Goal: Task Accomplishment & Management: Use online tool/utility

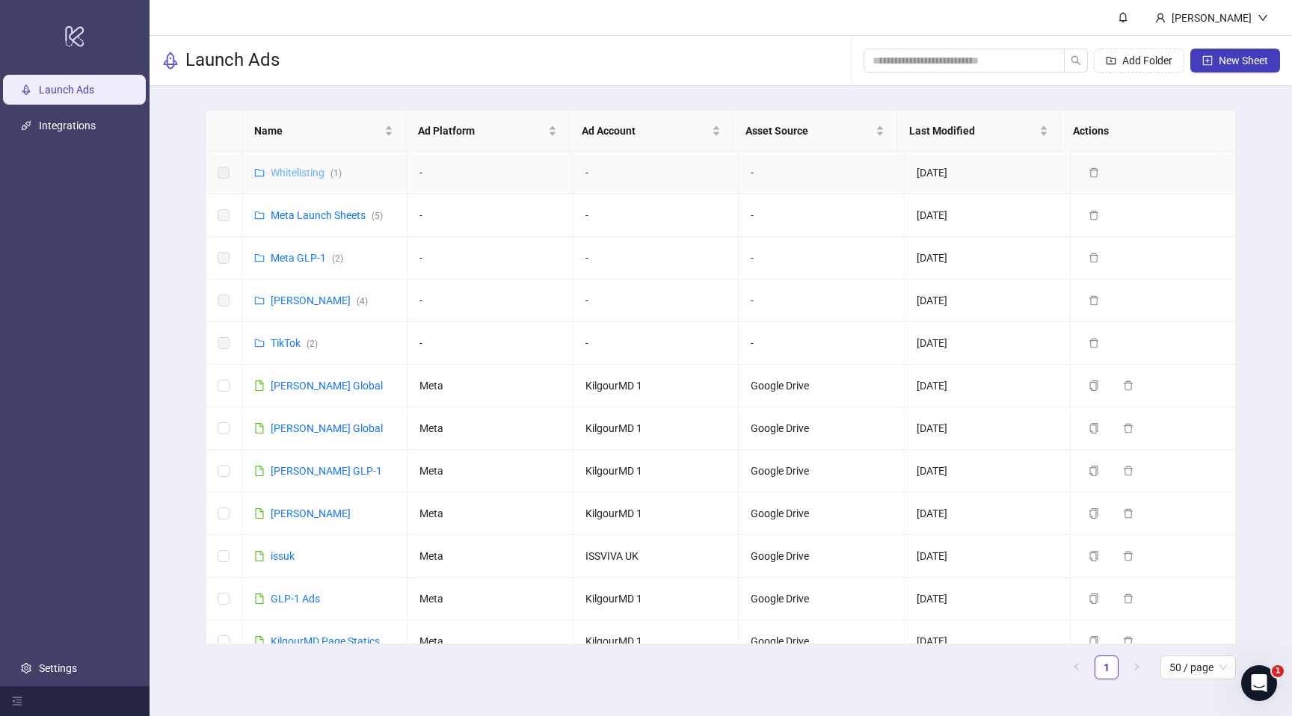
click at [306, 173] on link "Whitelisting ( 1 )" at bounding box center [306, 173] width 71 height 12
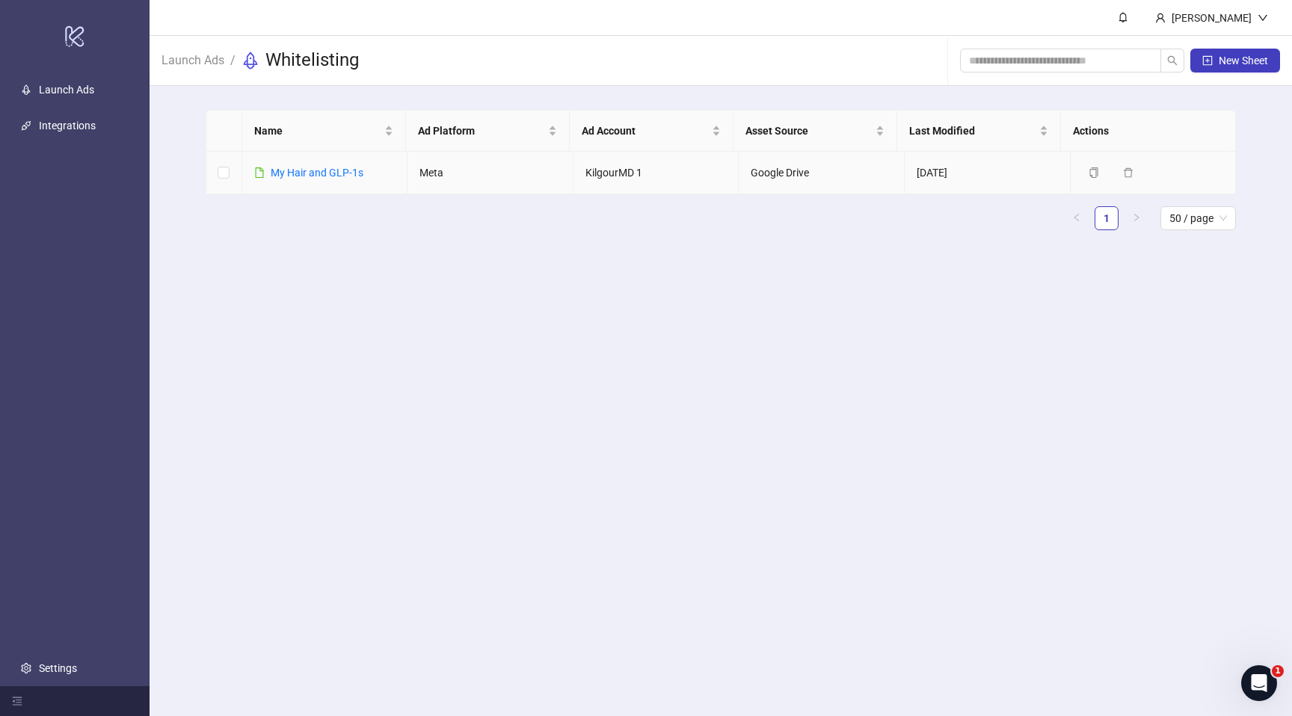
click at [306, 173] on link "​My Hair and GLP-1s" at bounding box center [317, 173] width 93 height 12
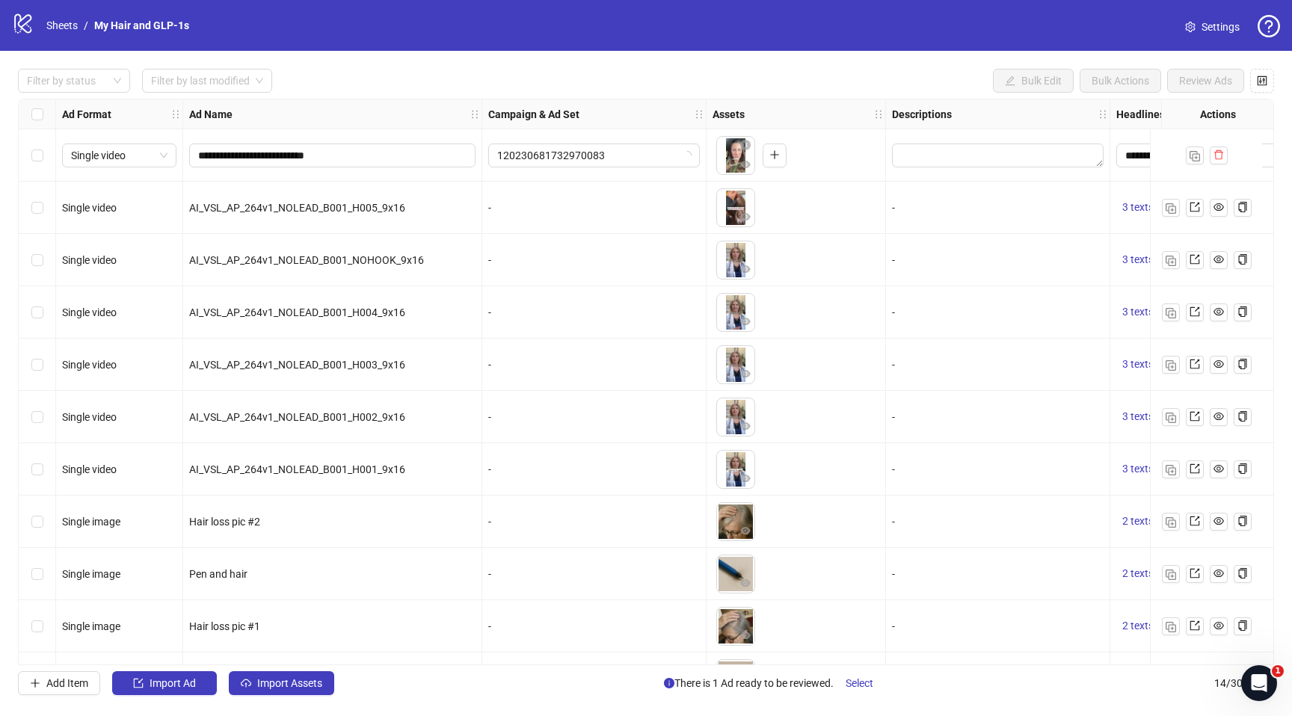
scroll to position [203, 0]
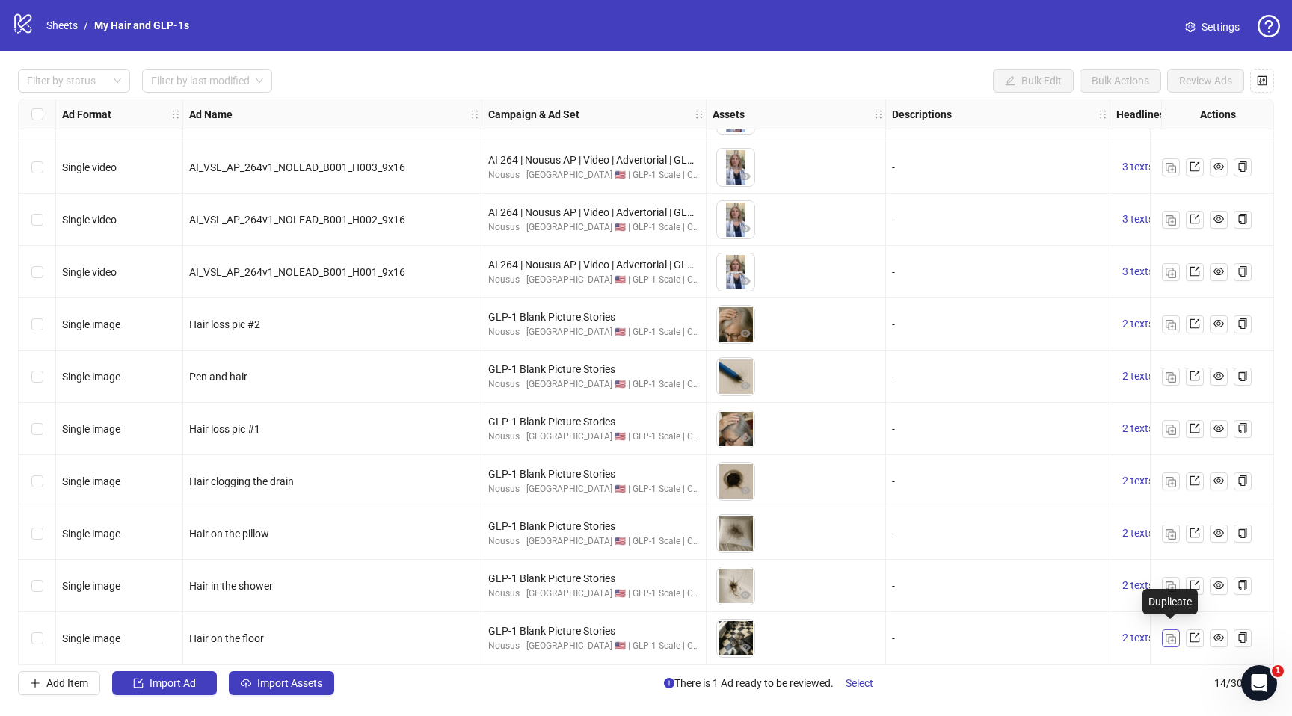
click at [1170, 635] on img "button" at bounding box center [1171, 639] width 10 height 10
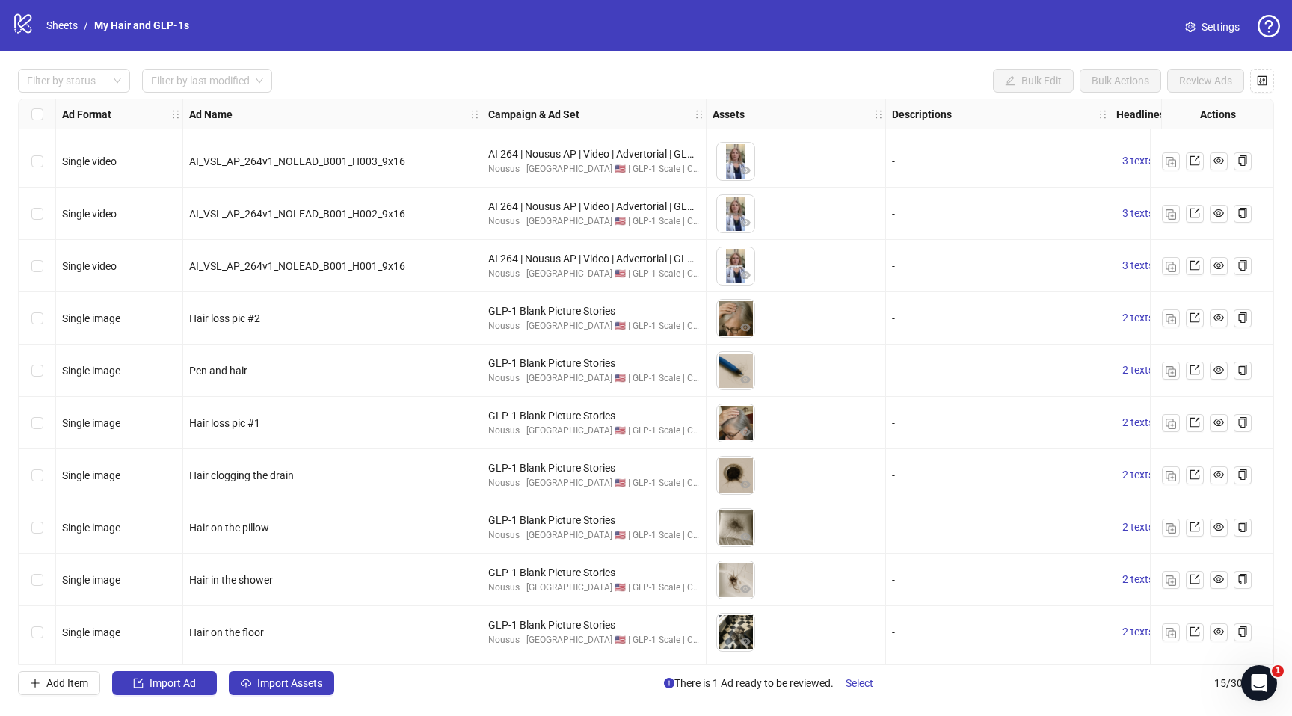
scroll to position [256, 0]
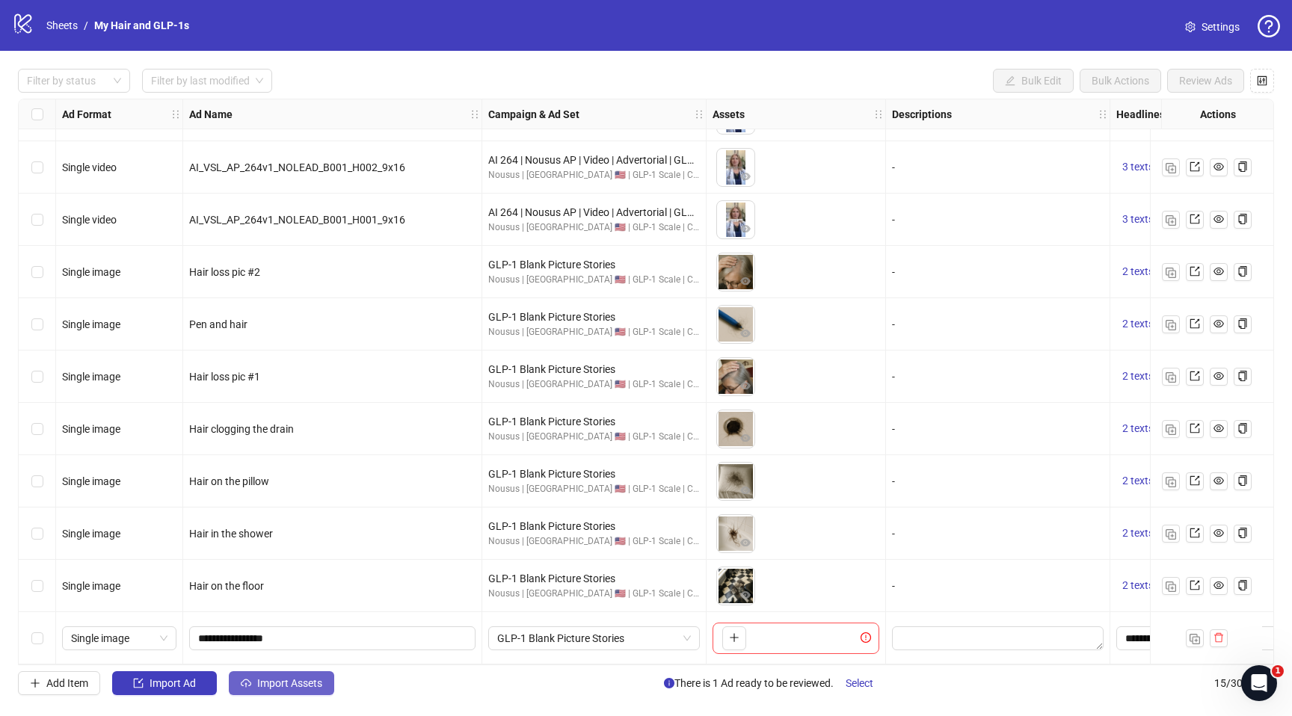
click at [307, 684] on span "Import Assets" at bounding box center [289, 684] width 65 height 12
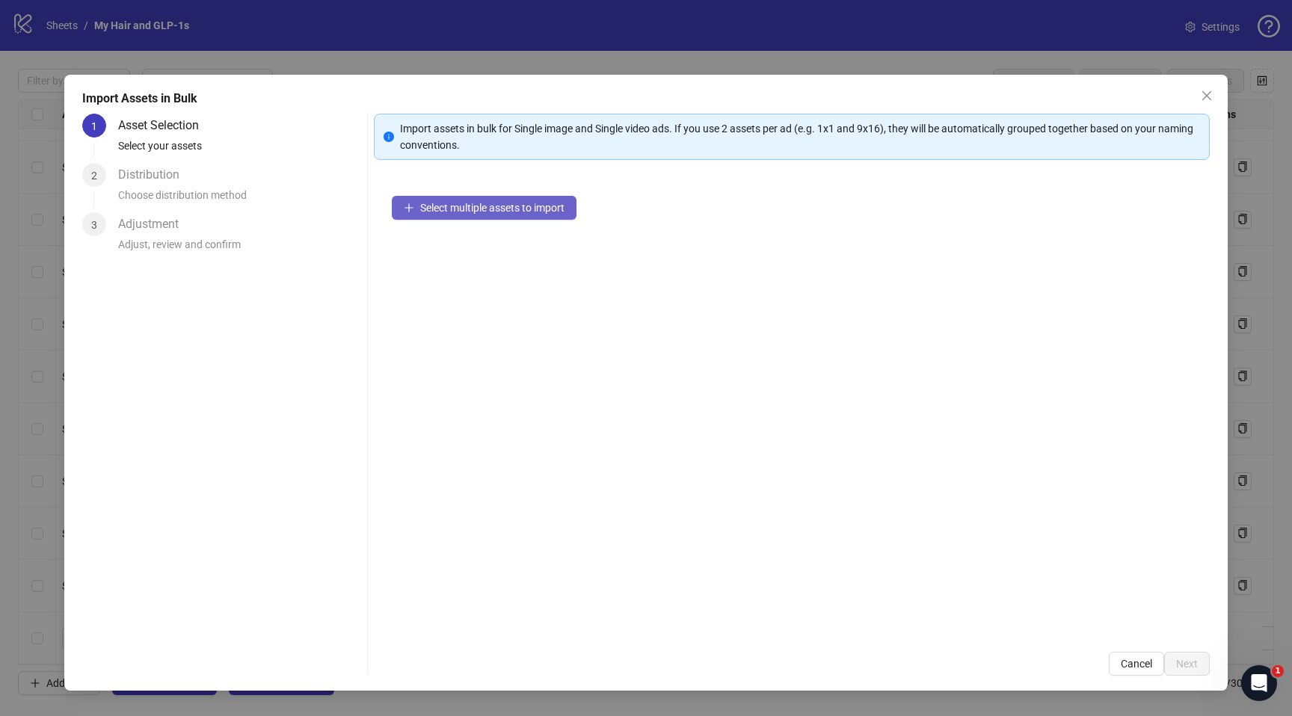
click at [553, 208] on span "Select multiple assets to import" at bounding box center [492, 208] width 144 height 12
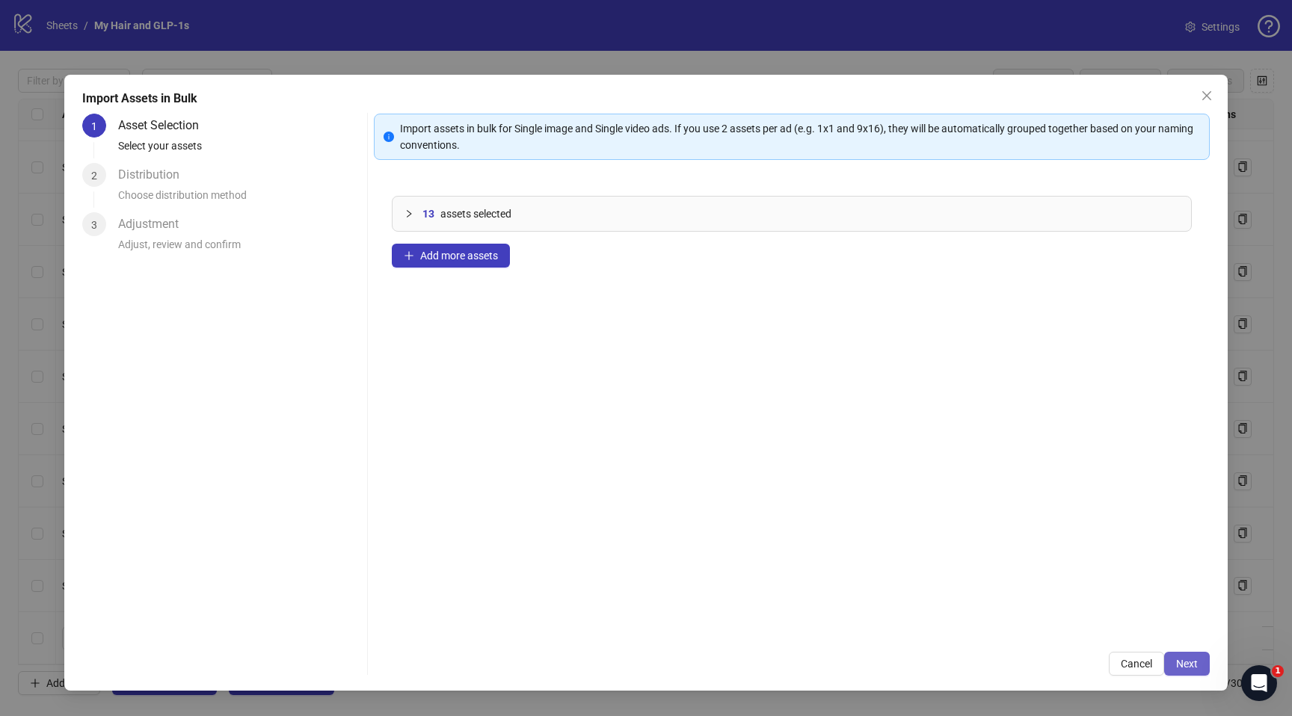
click at [1196, 658] on span "Next" at bounding box center [1187, 664] width 22 height 12
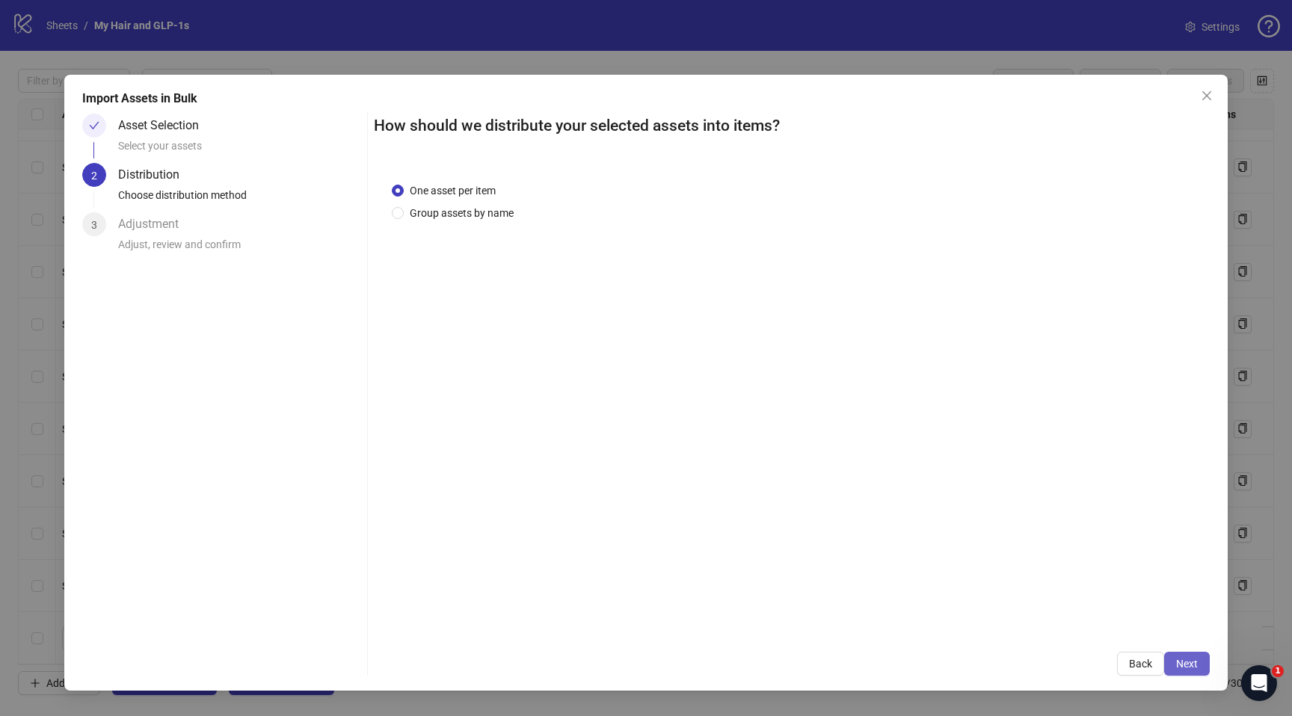
click at [1177, 675] on button "Next" at bounding box center [1187, 664] width 46 height 24
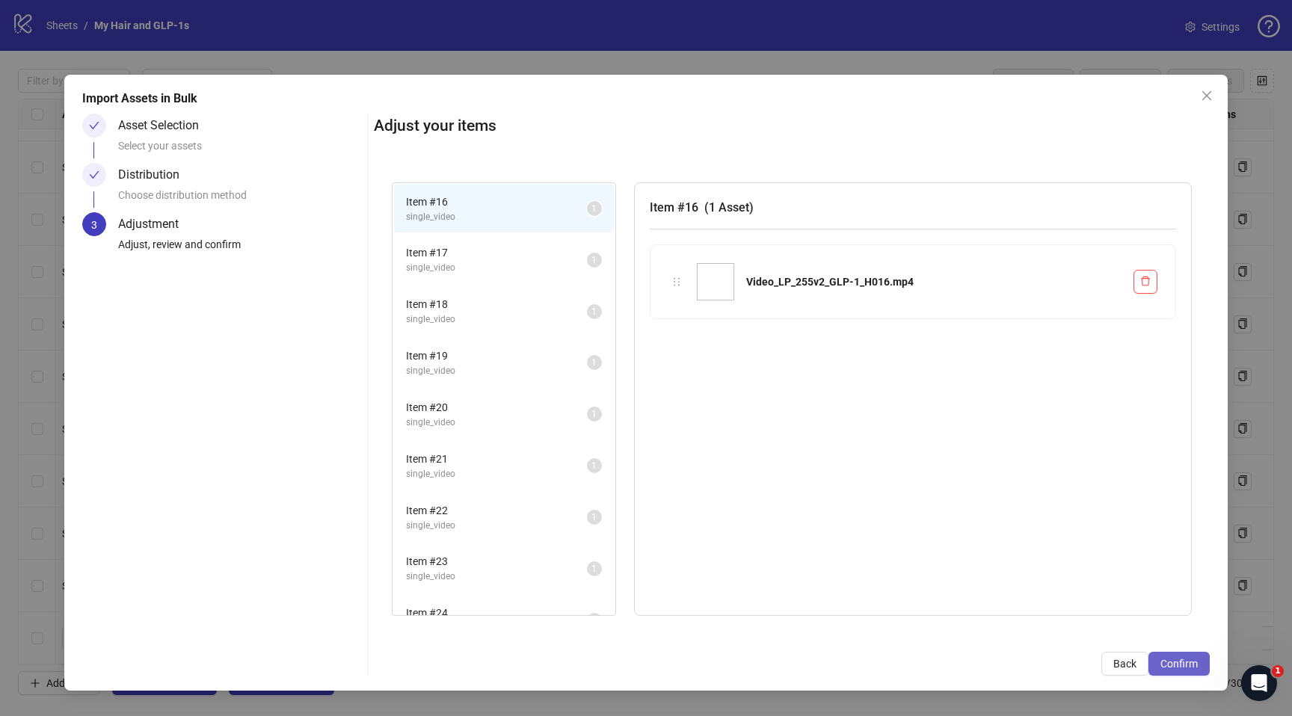
click at [1168, 660] on span "Confirm" at bounding box center [1179, 664] width 37 height 12
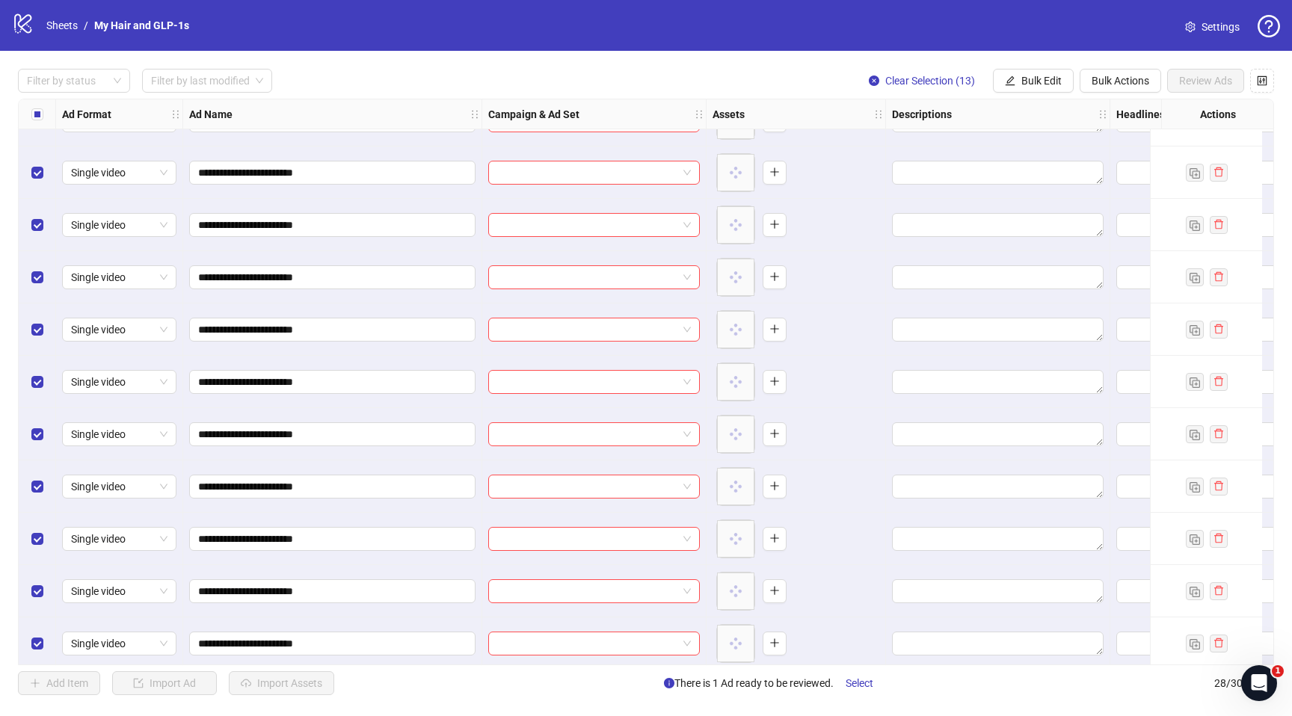
scroll to position [936, 0]
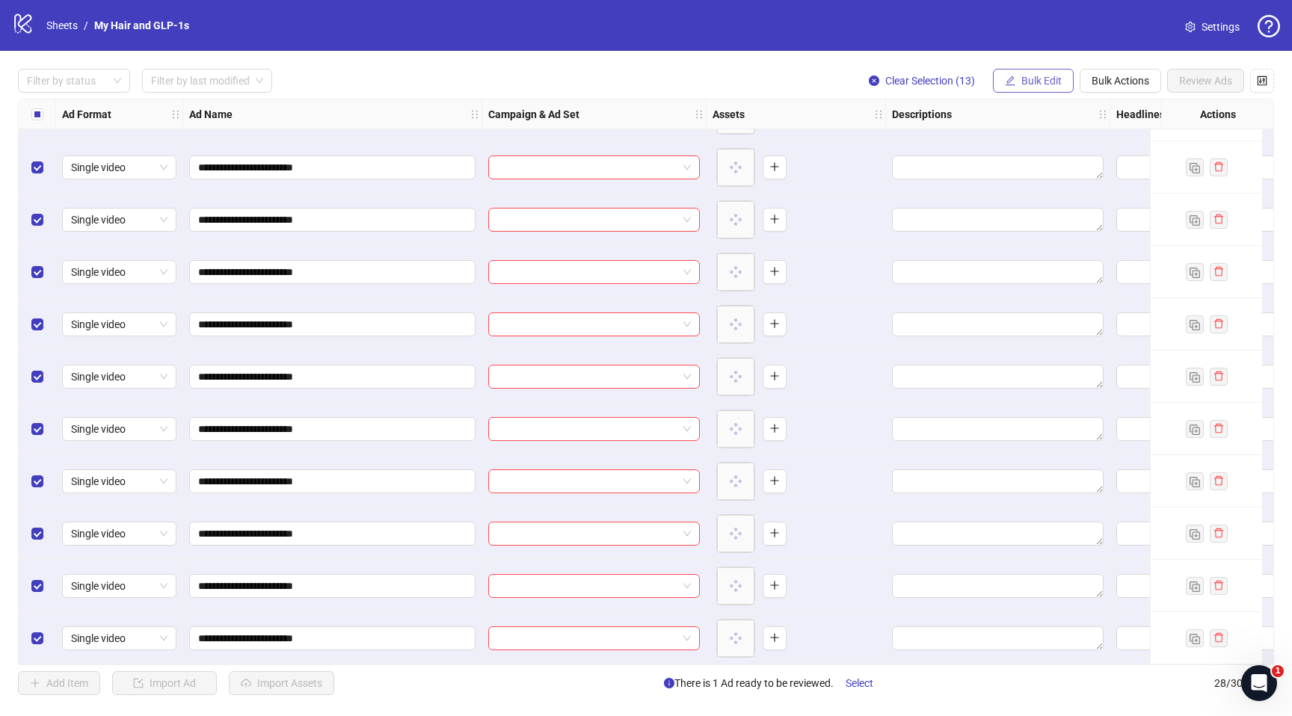
click at [1031, 86] on span "Bulk Edit" at bounding box center [1042, 81] width 40 height 12
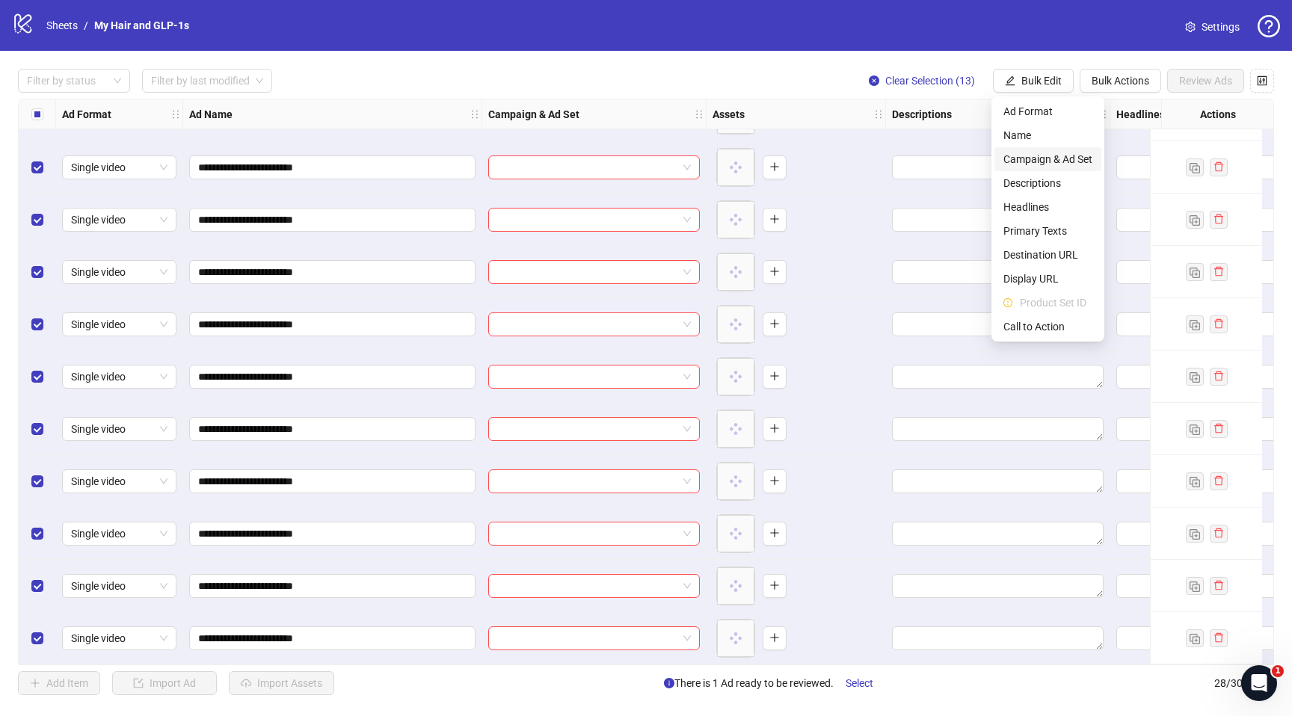
click at [1025, 159] on span "Campaign & Ad Set" at bounding box center [1048, 159] width 89 height 16
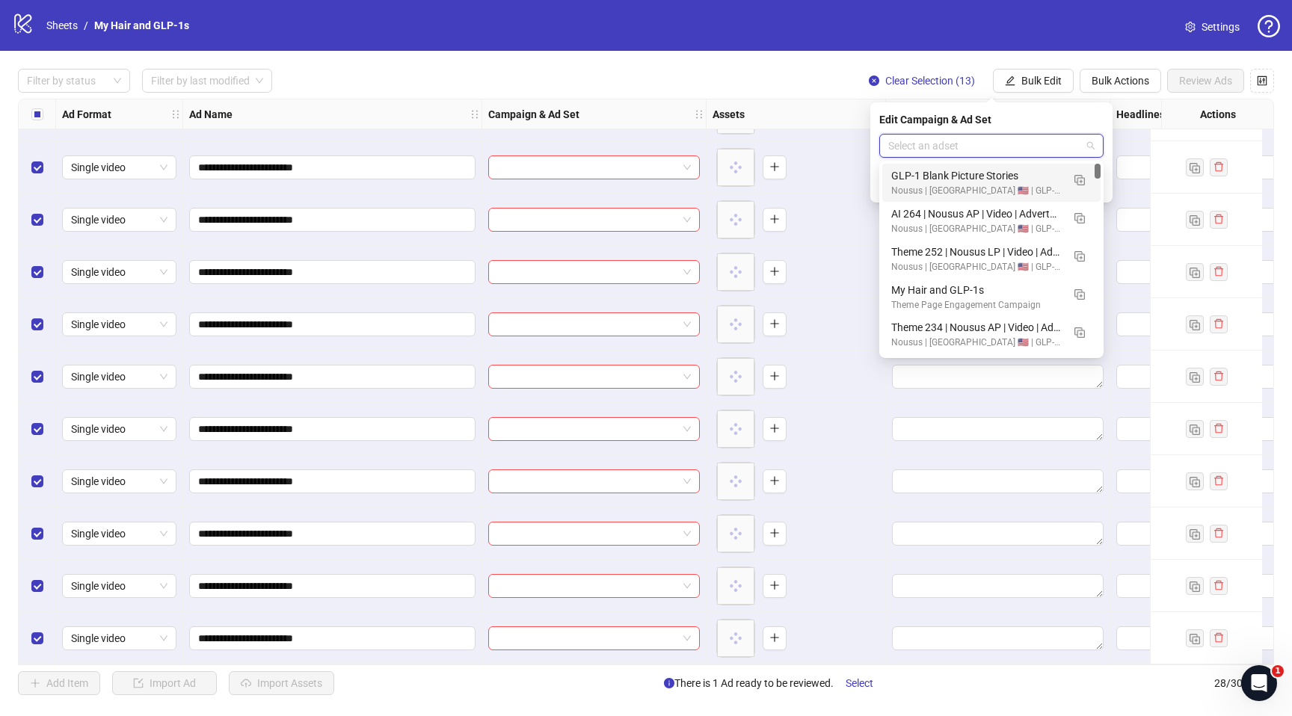
click at [1023, 152] on input "search" at bounding box center [985, 146] width 193 height 22
click at [1090, 184] on button "button" at bounding box center [1080, 180] width 24 height 24
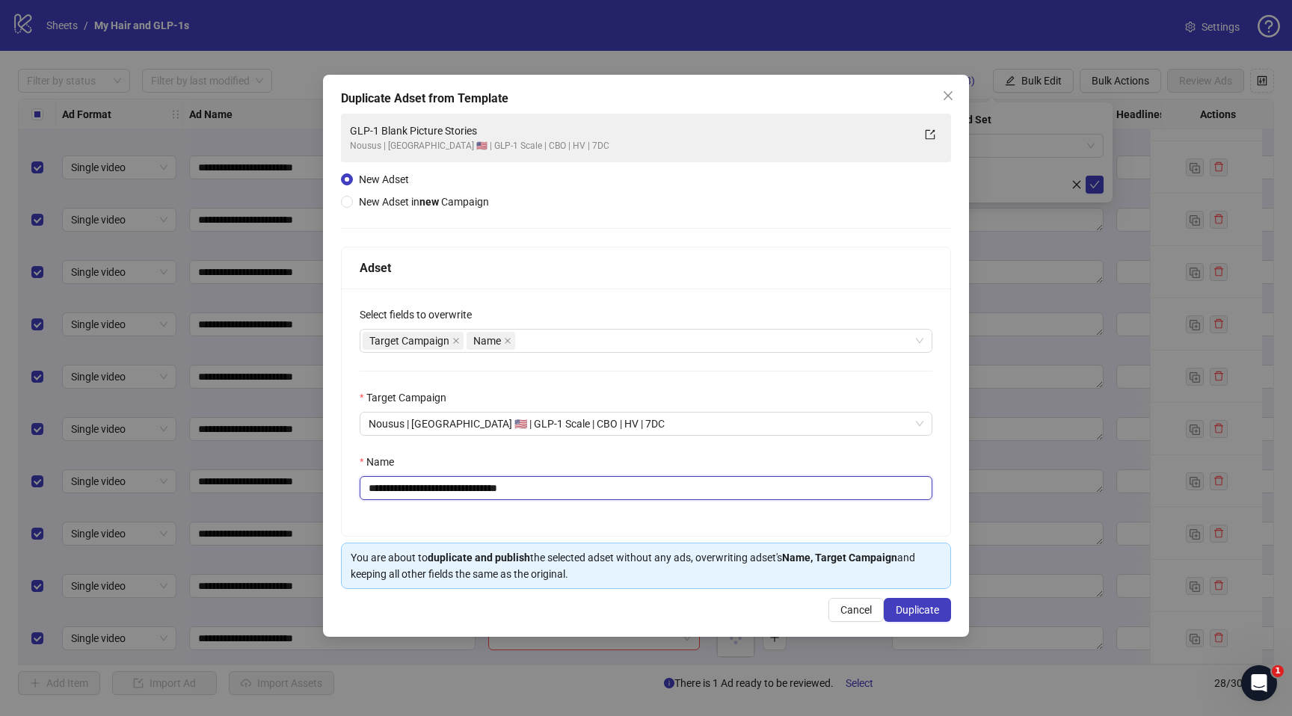
click at [656, 495] on input "**********" at bounding box center [646, 488] width 573 height 24
paste input "**********"
type input "**********"
click at [898, 610] on span "Duplicate" at bounding box center [917, 610] width 43 height 12
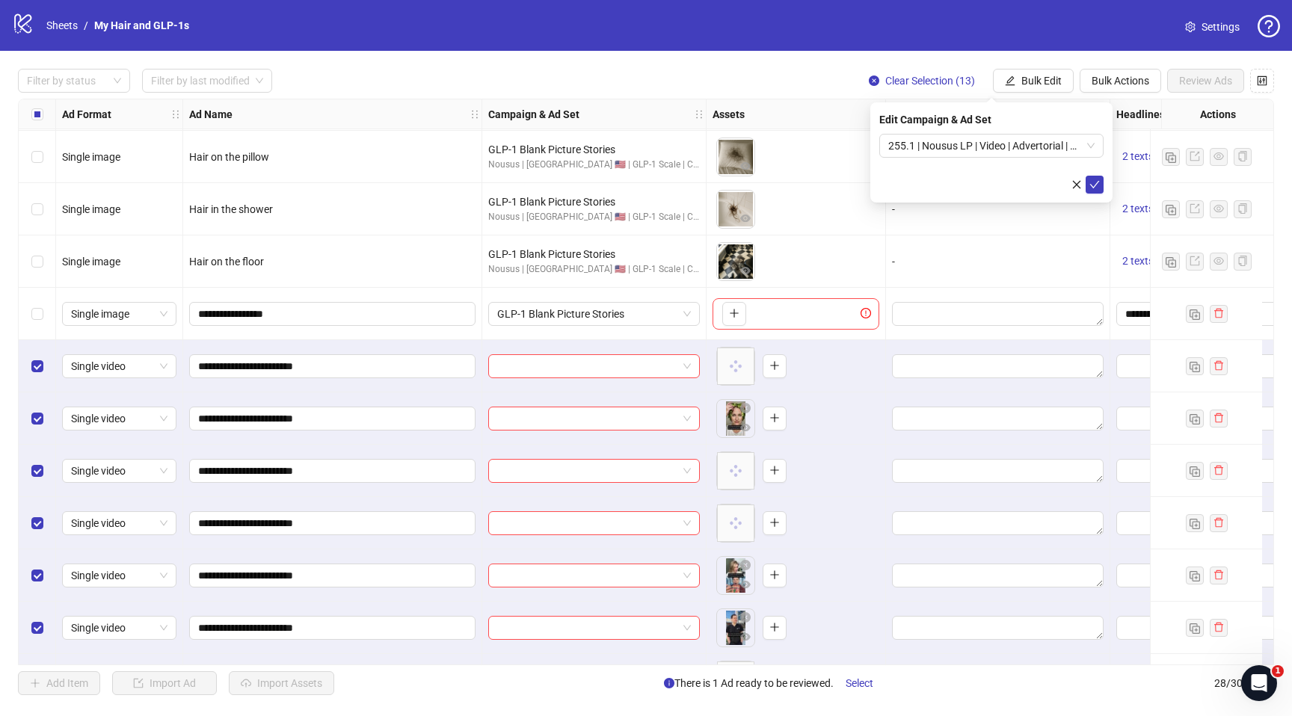
scroll to position [553, 0]
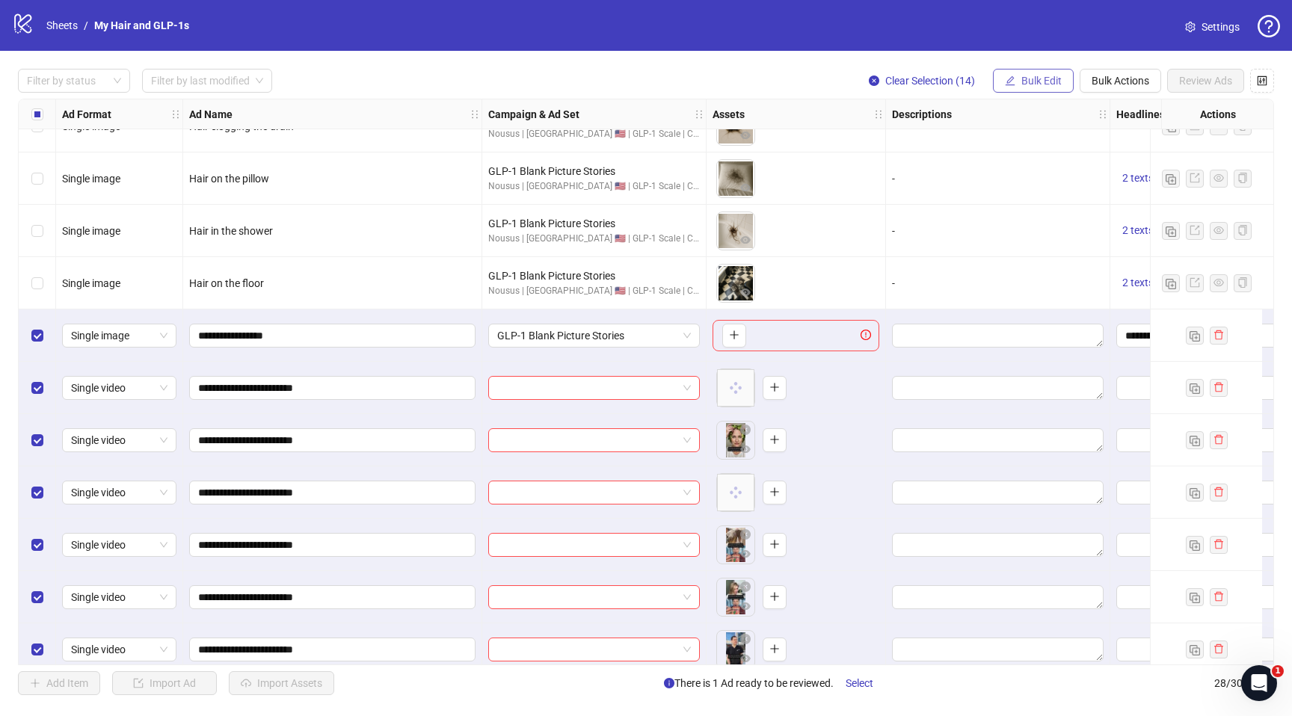
click at [1033, 72] on button "Bulk Edit" at bounding box center [1033, 81] width 81 height 24
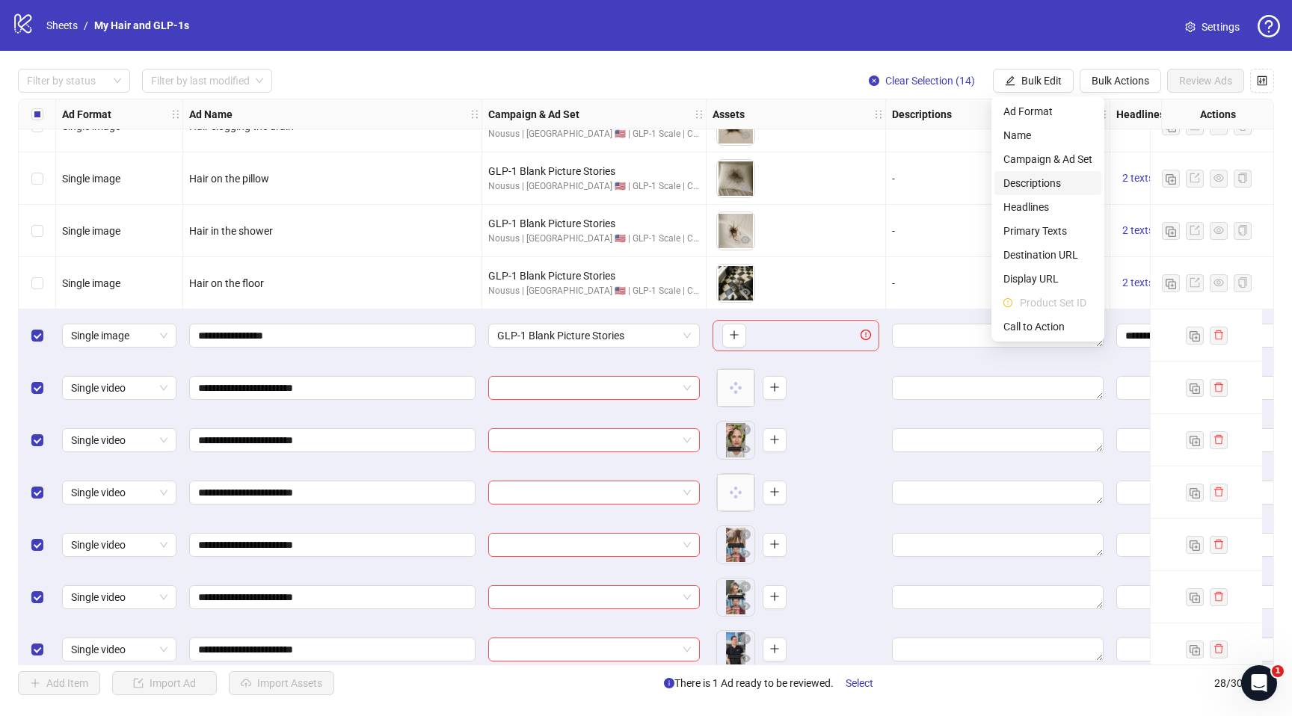
click at [1048, 180] on span "Descriptions" at bounding box center [1048, 183] width 89 height 16
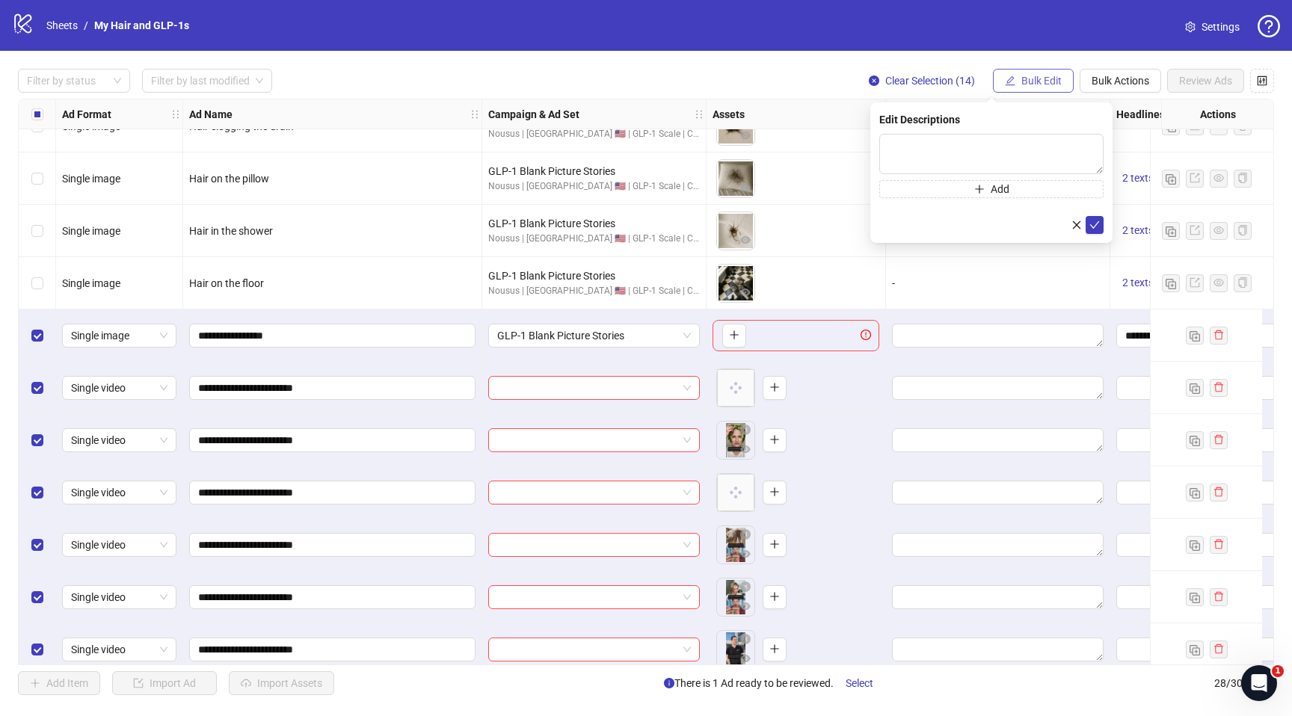
click at [1046, 73] on body "logo/logo-mobile Sheets / ​My Hair and GLP-1s Settings Filter by status Filter …" at bounding box center [646, 358] width 1292 height 716
click at [1044, 76] on span "Bulk Edit" at bounding box center [1042, 81] width 40 height 12
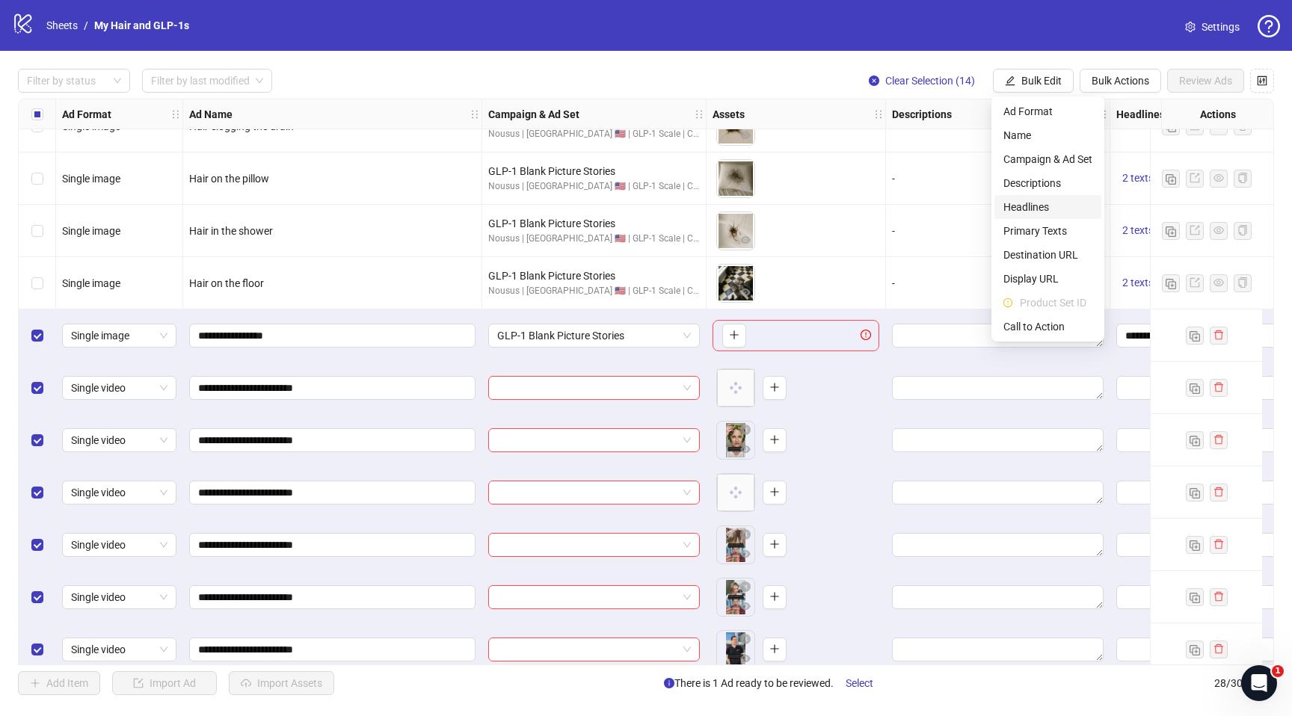
click at [1025, 208] on span "Headlines" at bounding box center [1048, 207] width 89 height 16
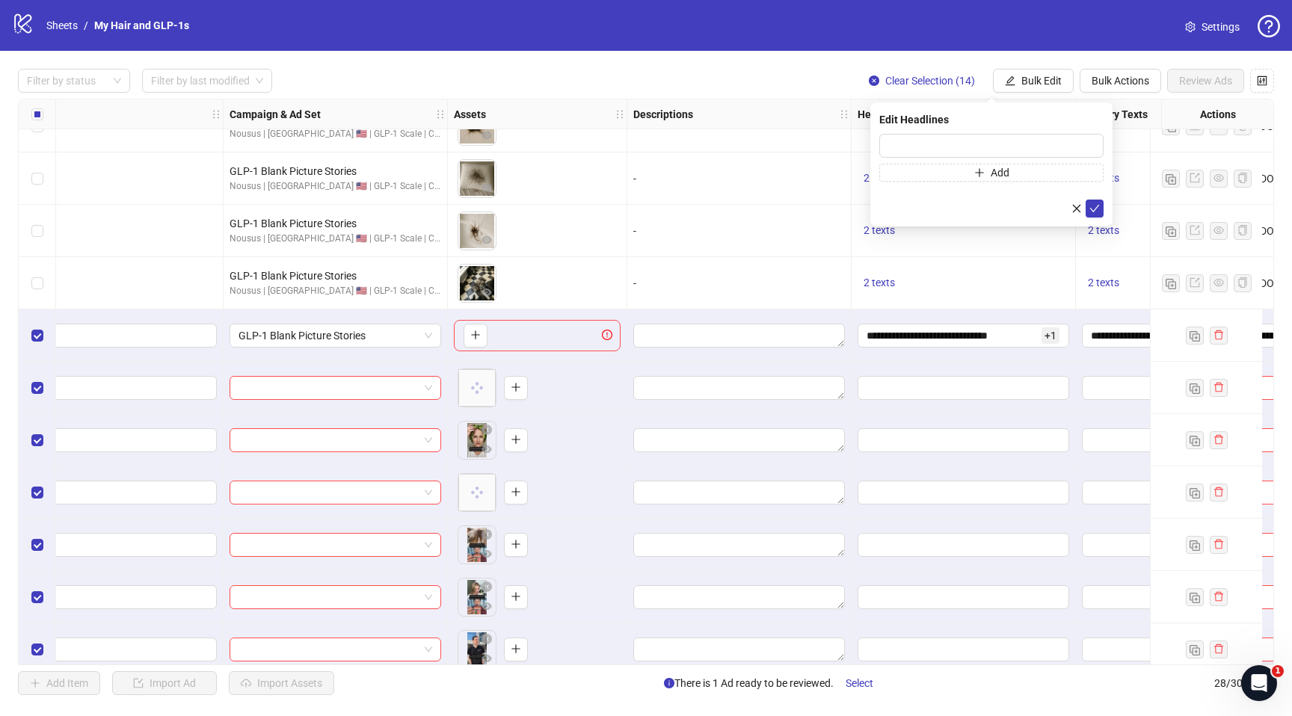
scroll to position [553, 294]
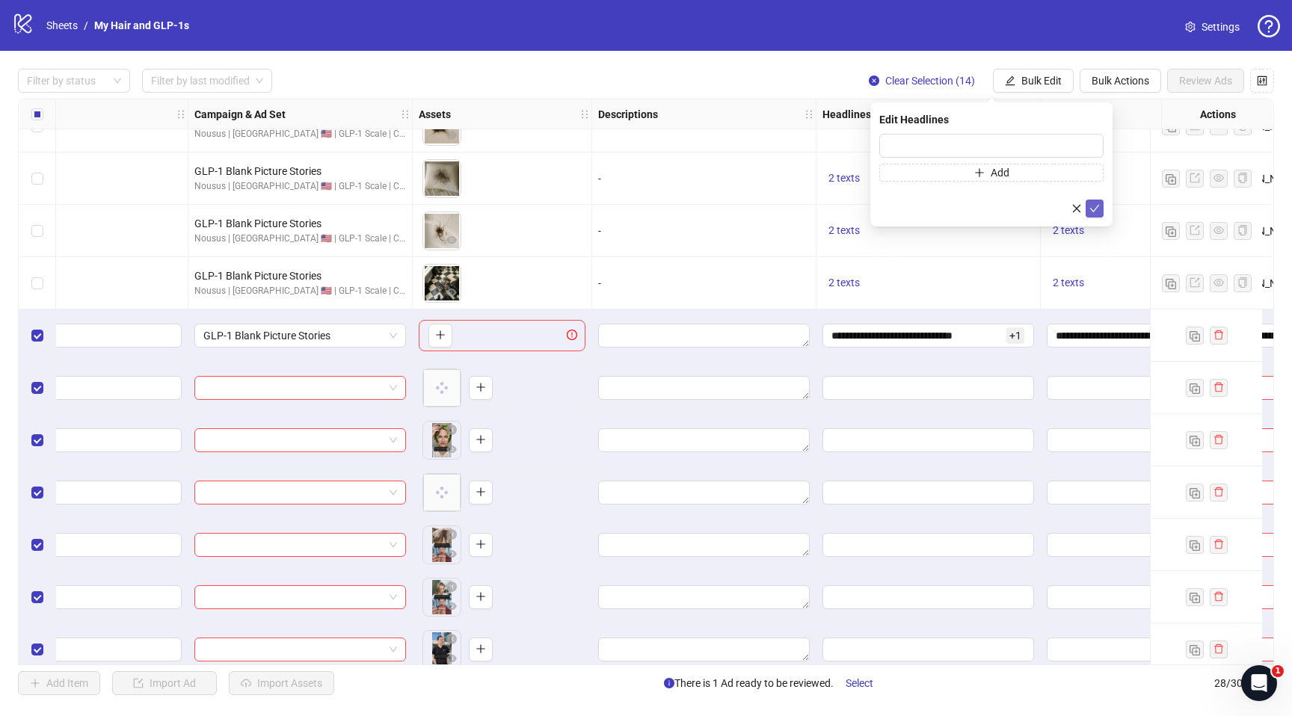
click at [1099, 209] on icon "check" at bounding box center [1095, 208] width 10 height 10
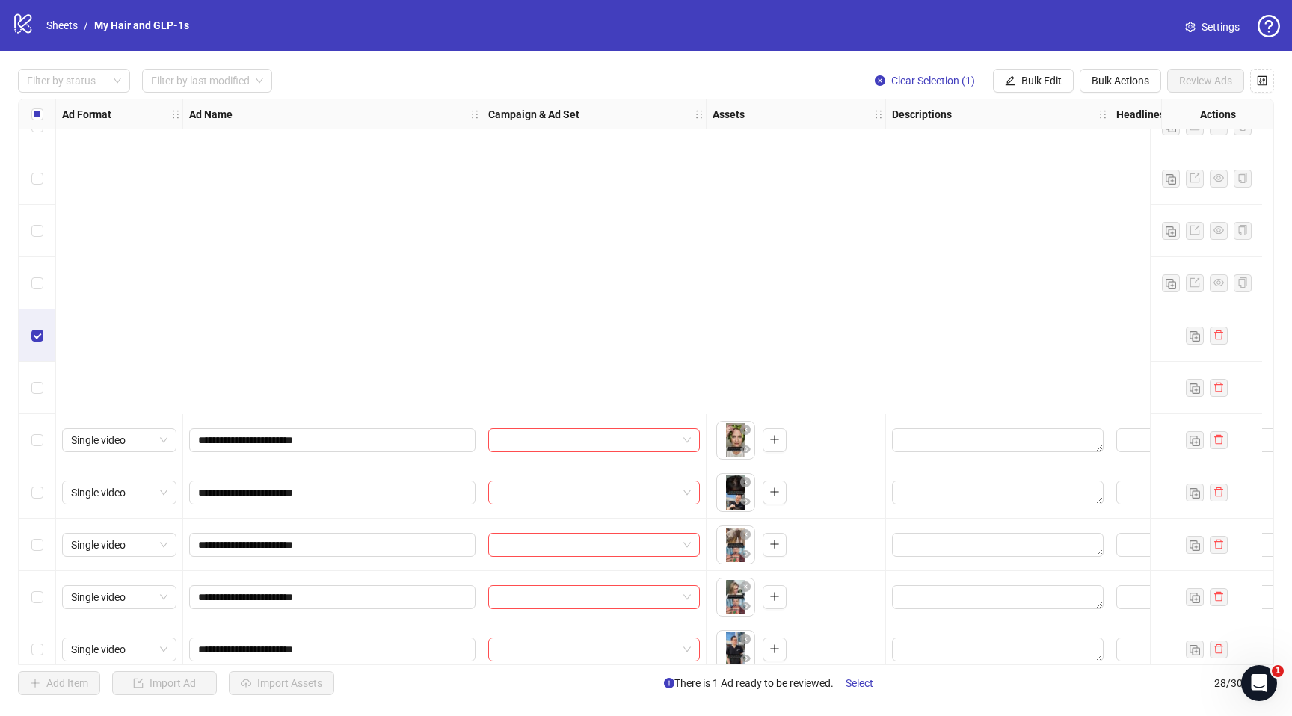
scroll to position [936, 0]
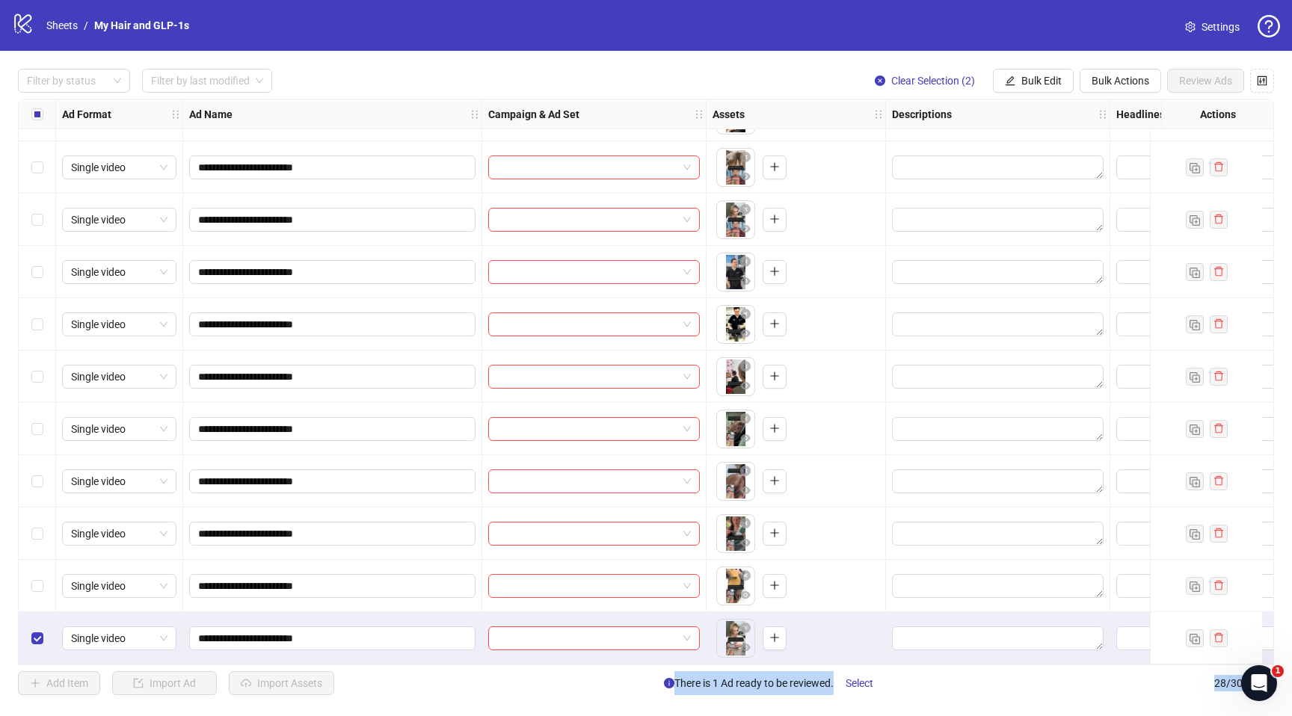
click at [43, 628] on div "Select row 28" at bounding box center [37, 639] width 37 height 52
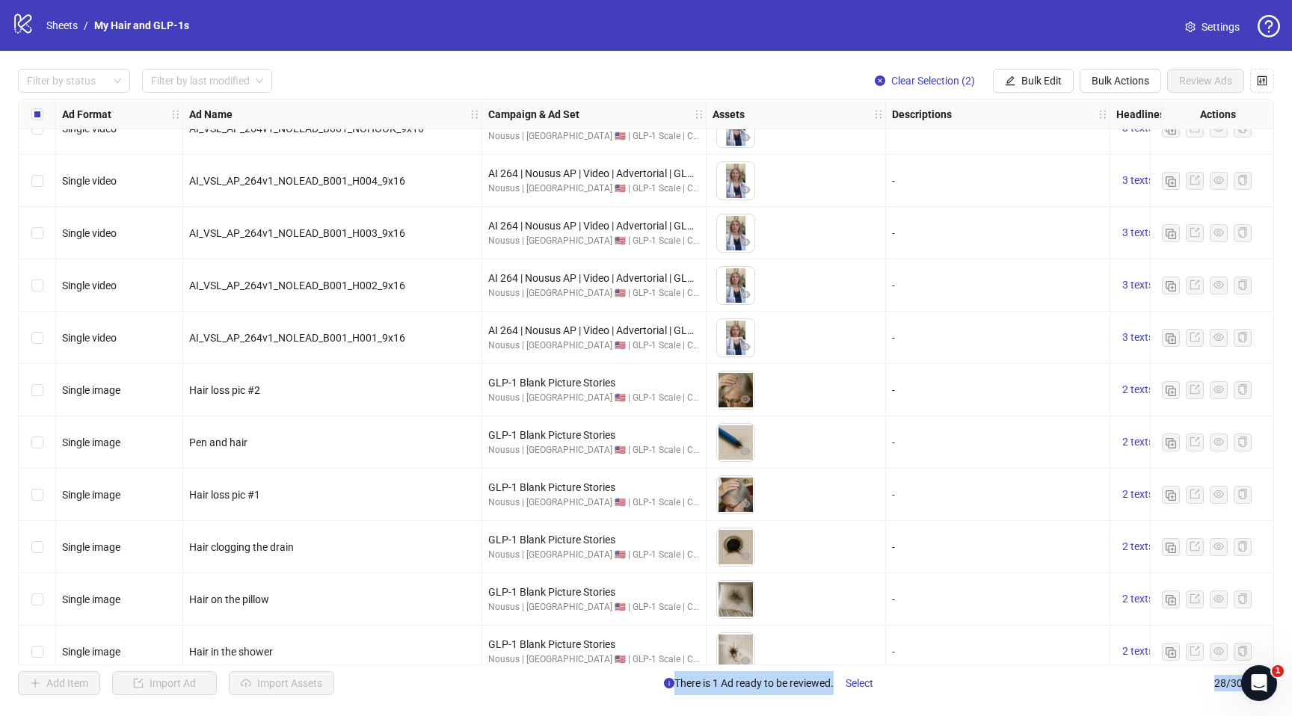
scroll to position [455, 0]
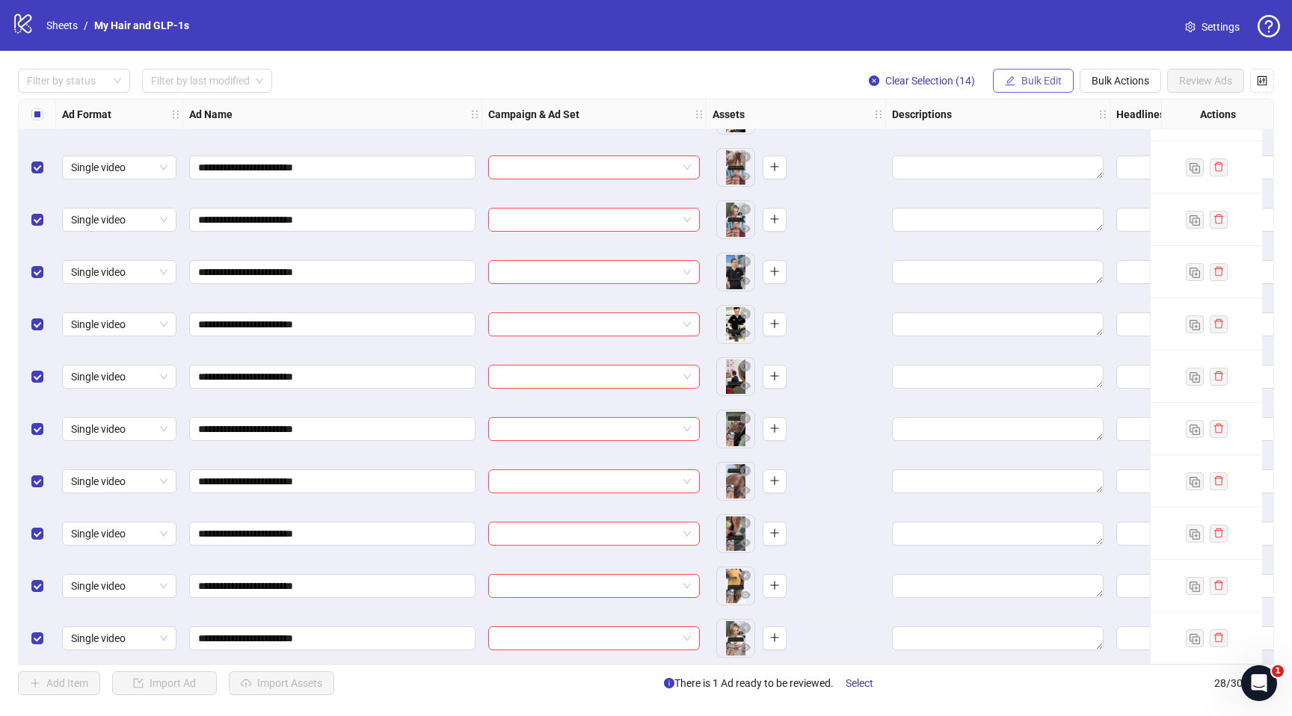
click at [1040, 76] on span "Bulk Edit" at bounding box center [1042, 81] width 40 height 12
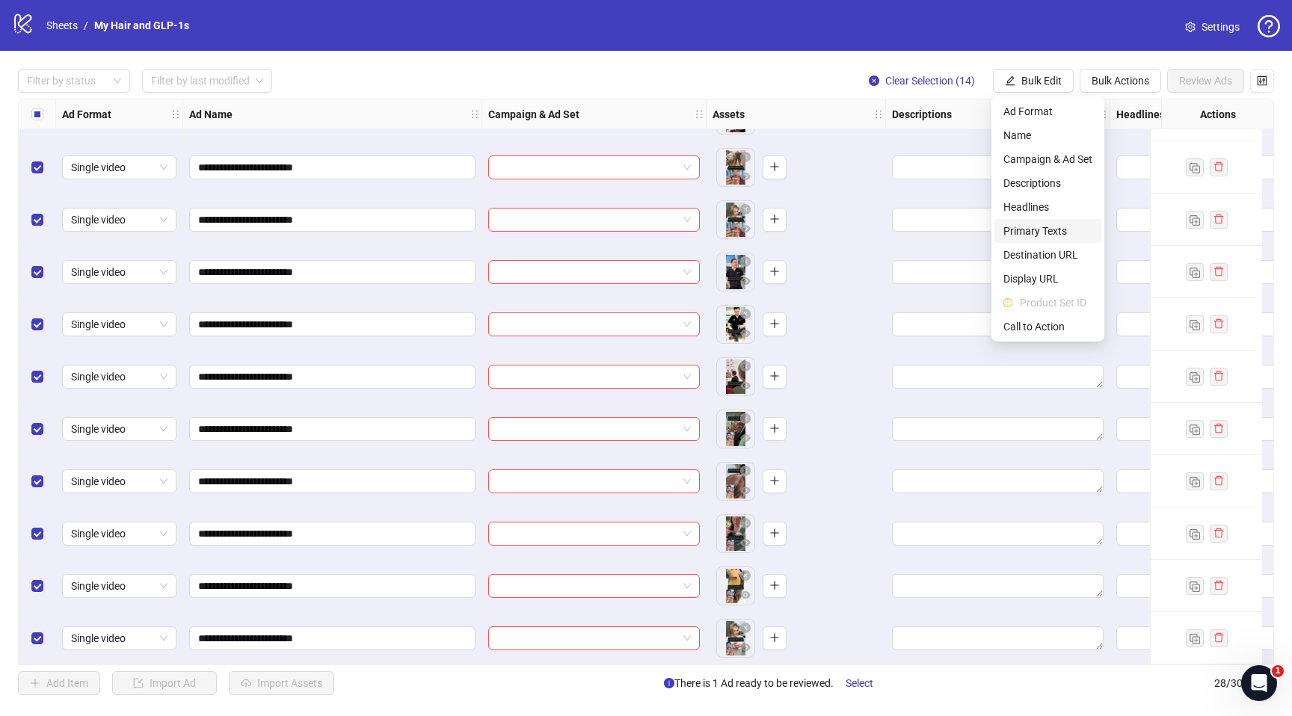
click at [1029, 233] on span "Primary Texts" at bounding box center [1048, 231] width 89 height 16
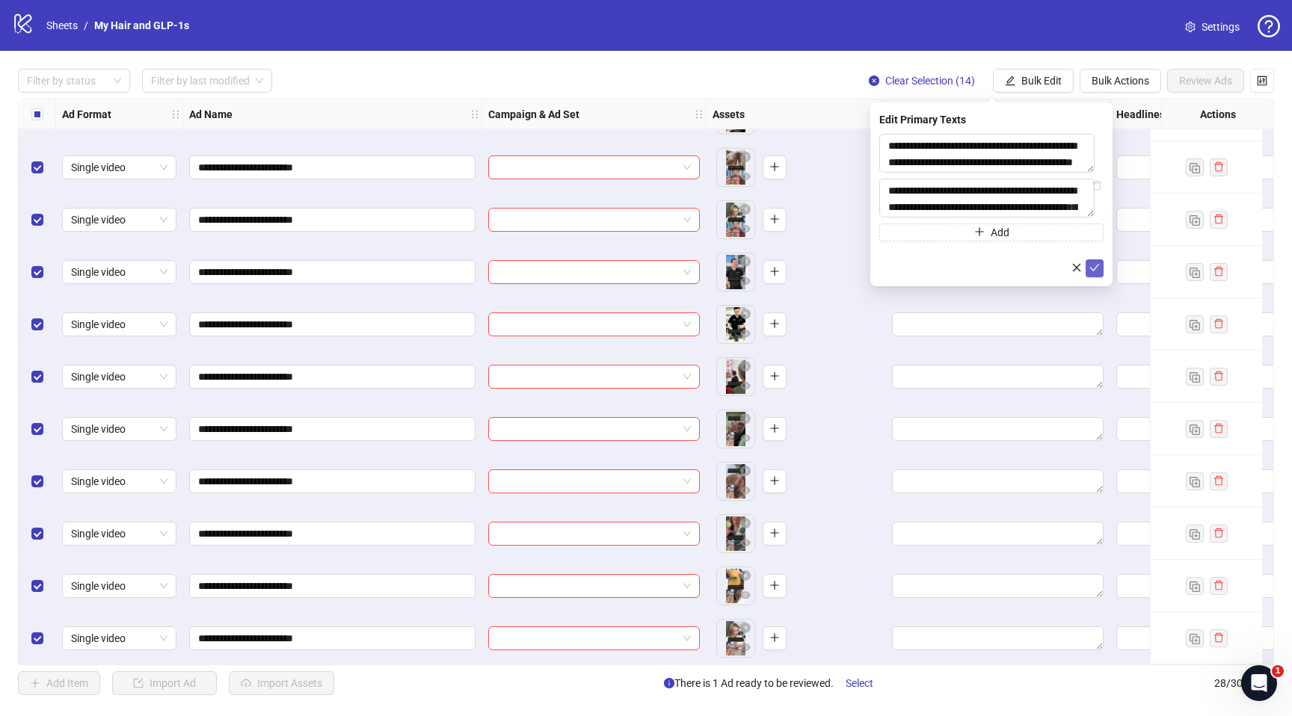
click at [1092, 270] on icon "check" at bounding box center [1095, 268] width 10 height 10
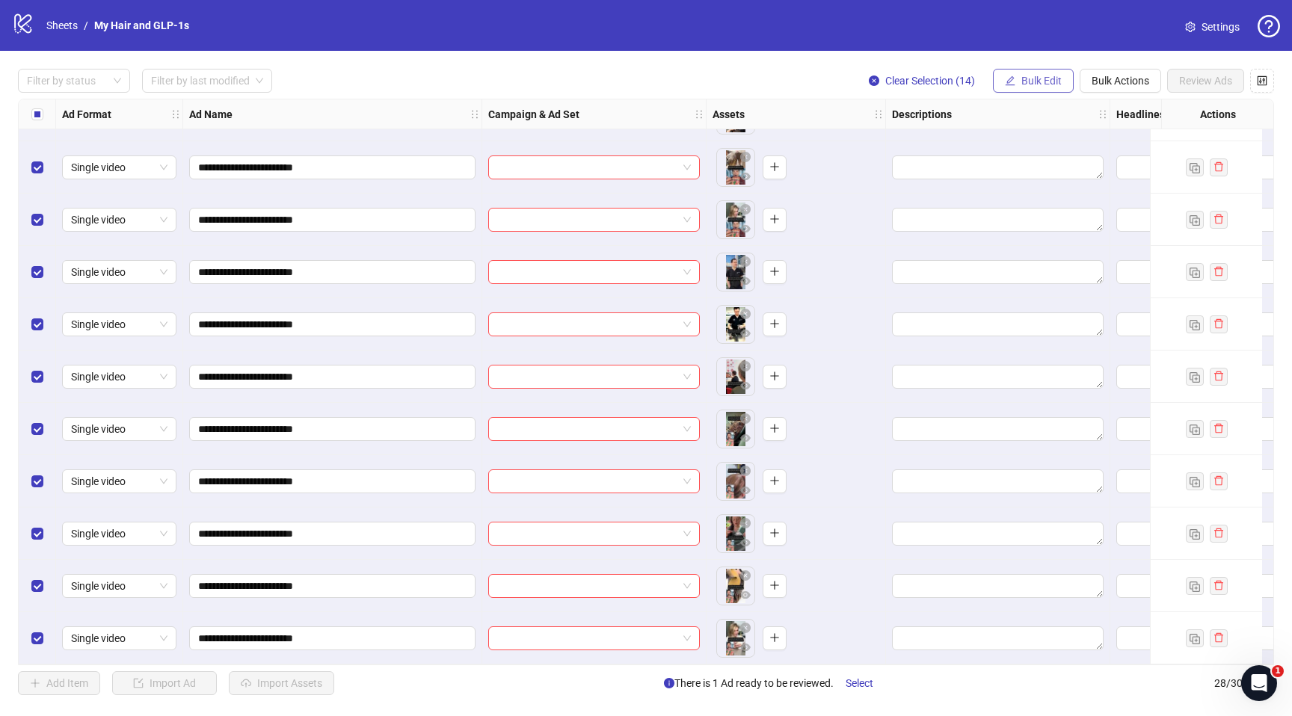
click at [1037, 88] on button "Bulk Edit" at bounding box center [1033, 81] width 81 height 24
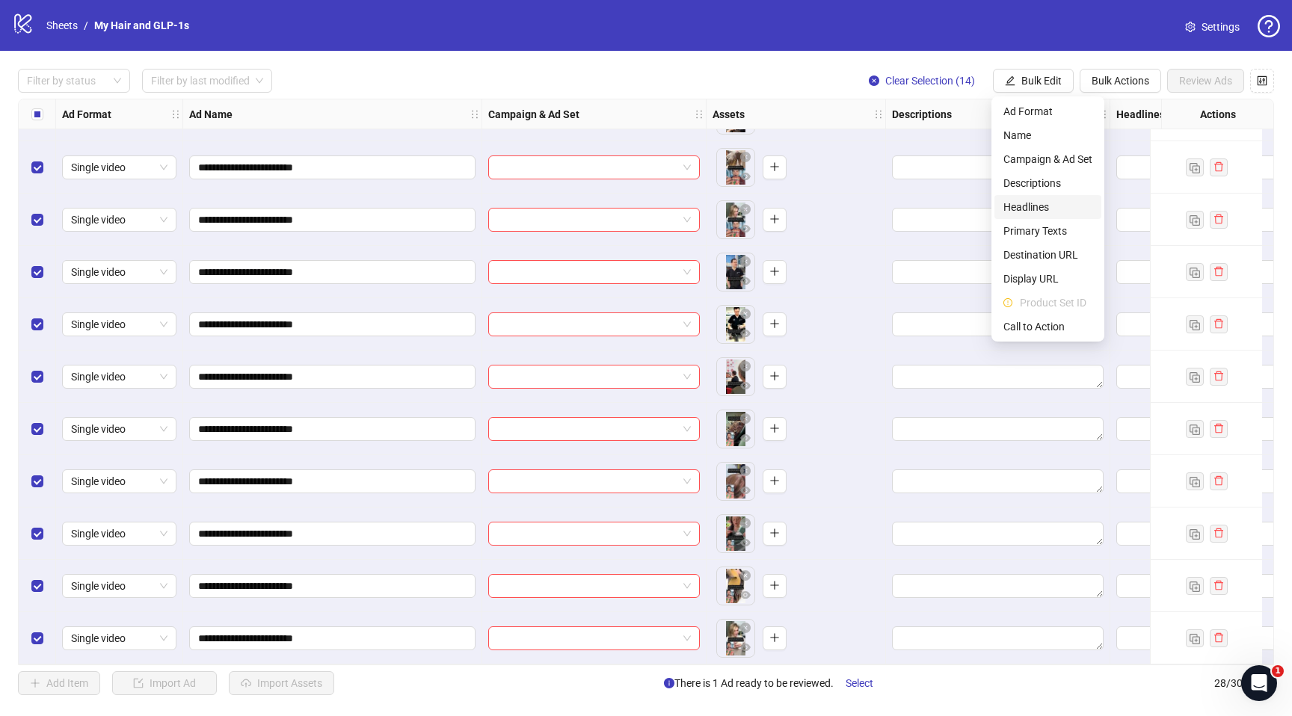
click at [1019, 206] on span "Headlines" at bounding box center [1048, 207] width 89 height 16
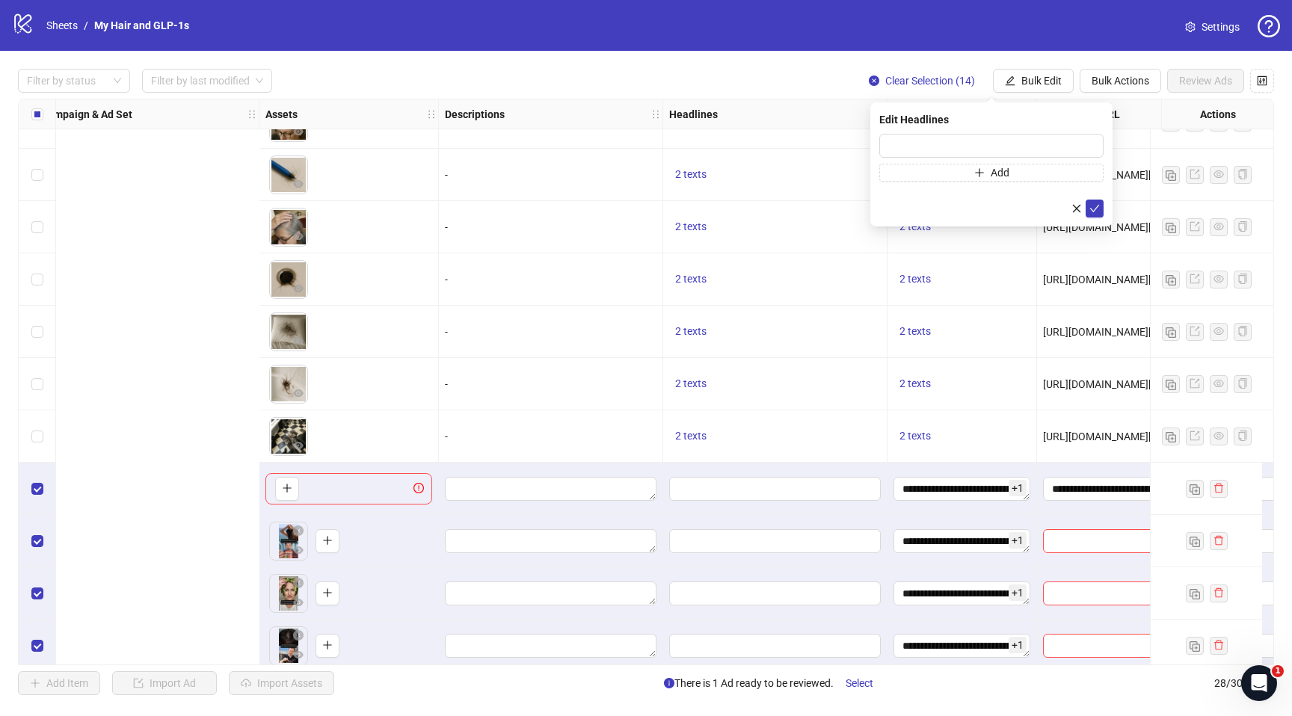
scroll to position [399, 936]
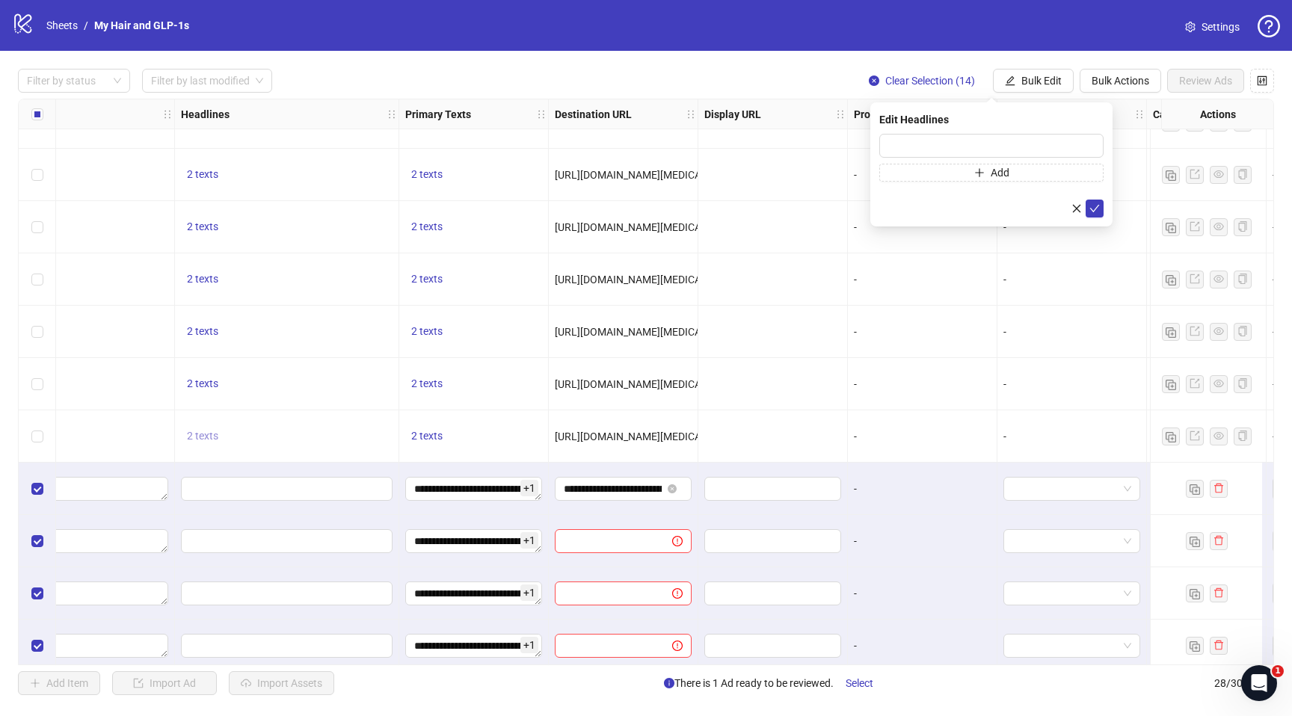
click at [201, 438] on span "2 texts" at bounding box center [202, 436] width 31 height 12
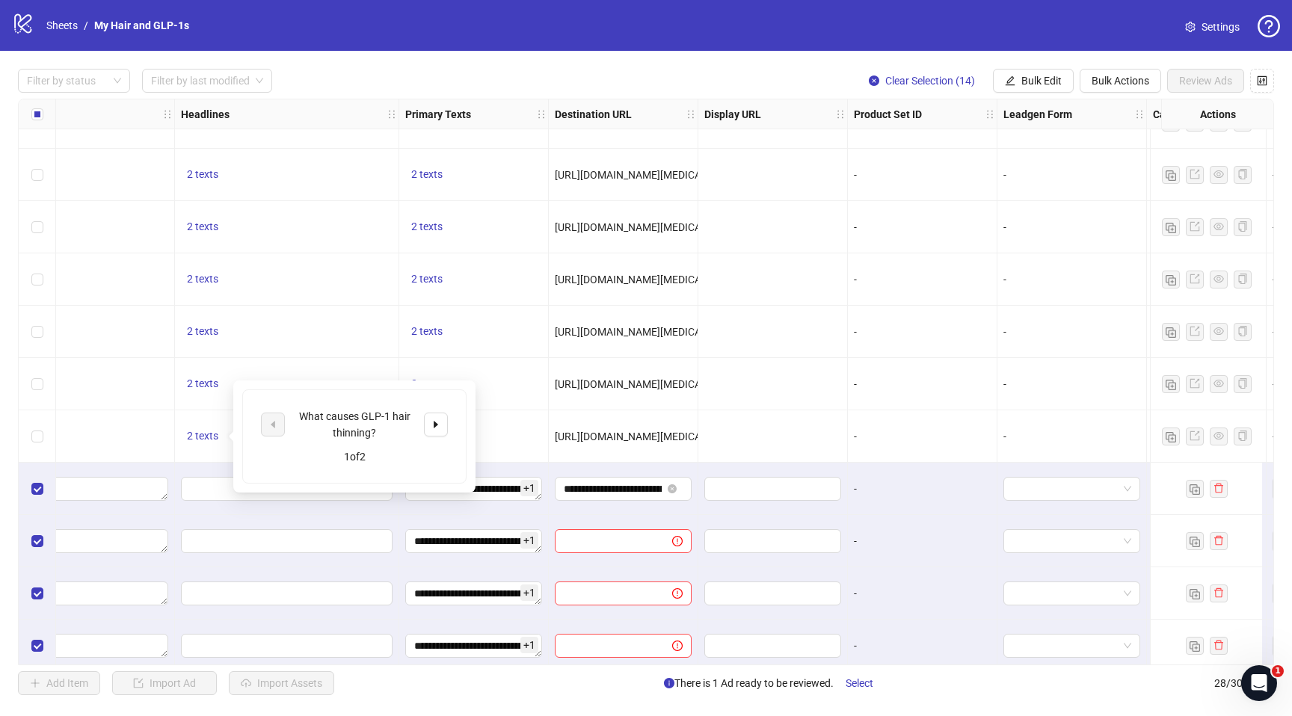
click at [349, 423] on div "What causes GLP-1 hair thinning?" at bounding box center [354, 424] width 124 height 33
click at [218, 429] on button "2 texts" at bounding box center [202, 437] width 43 height 18
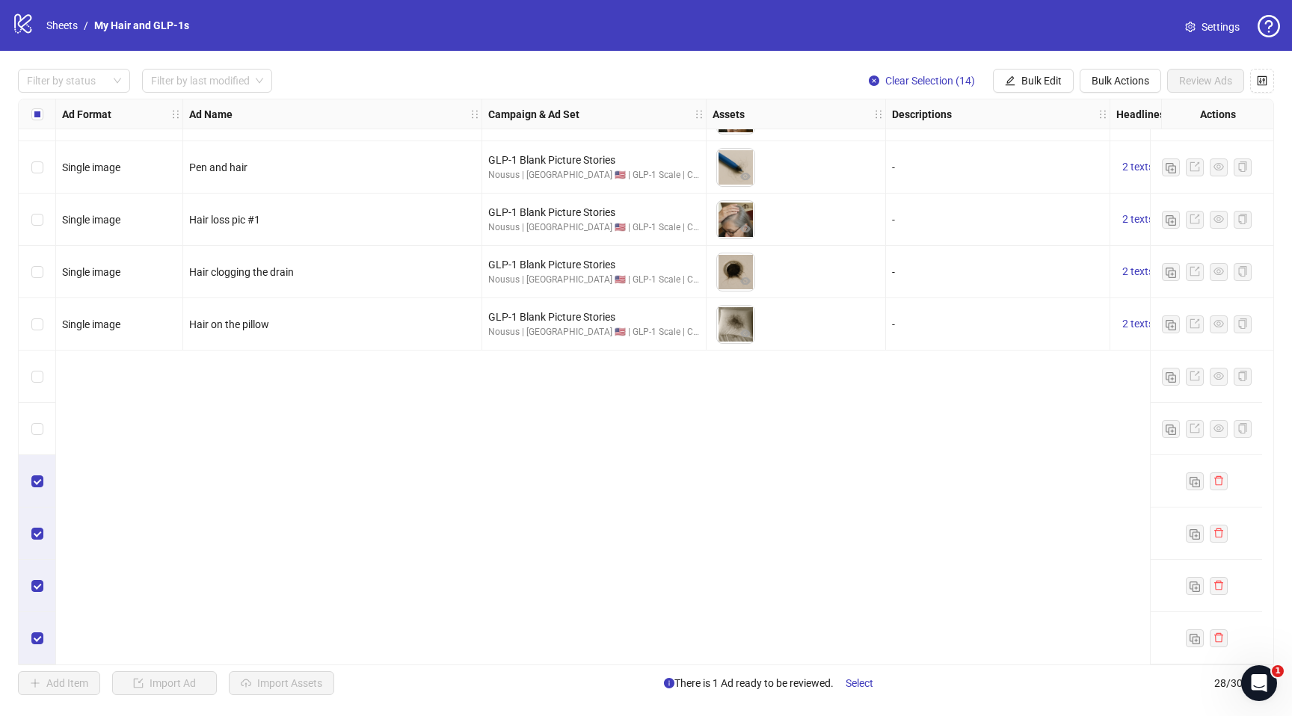
scroll to position [0, 0]
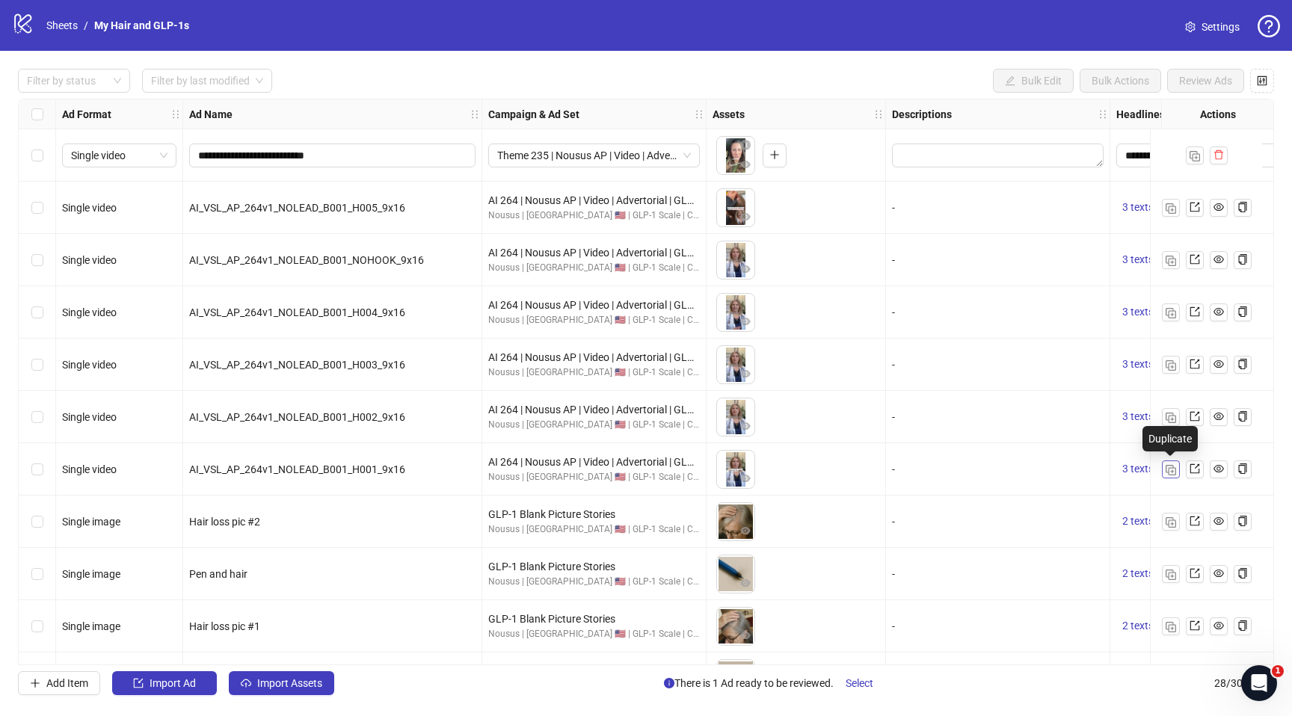
click at [1173, 466] on img "button" at bounding box center [1171, 470] width 10 height 10
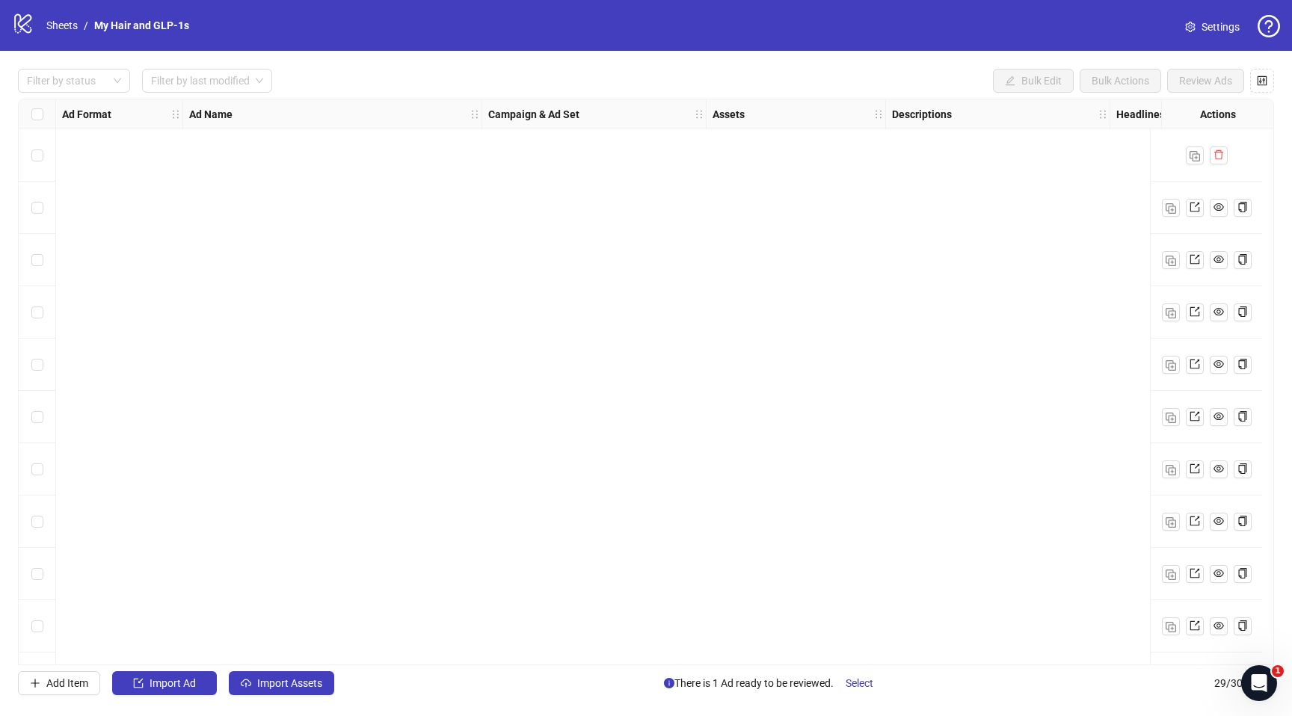
scroll to position [989, 0]
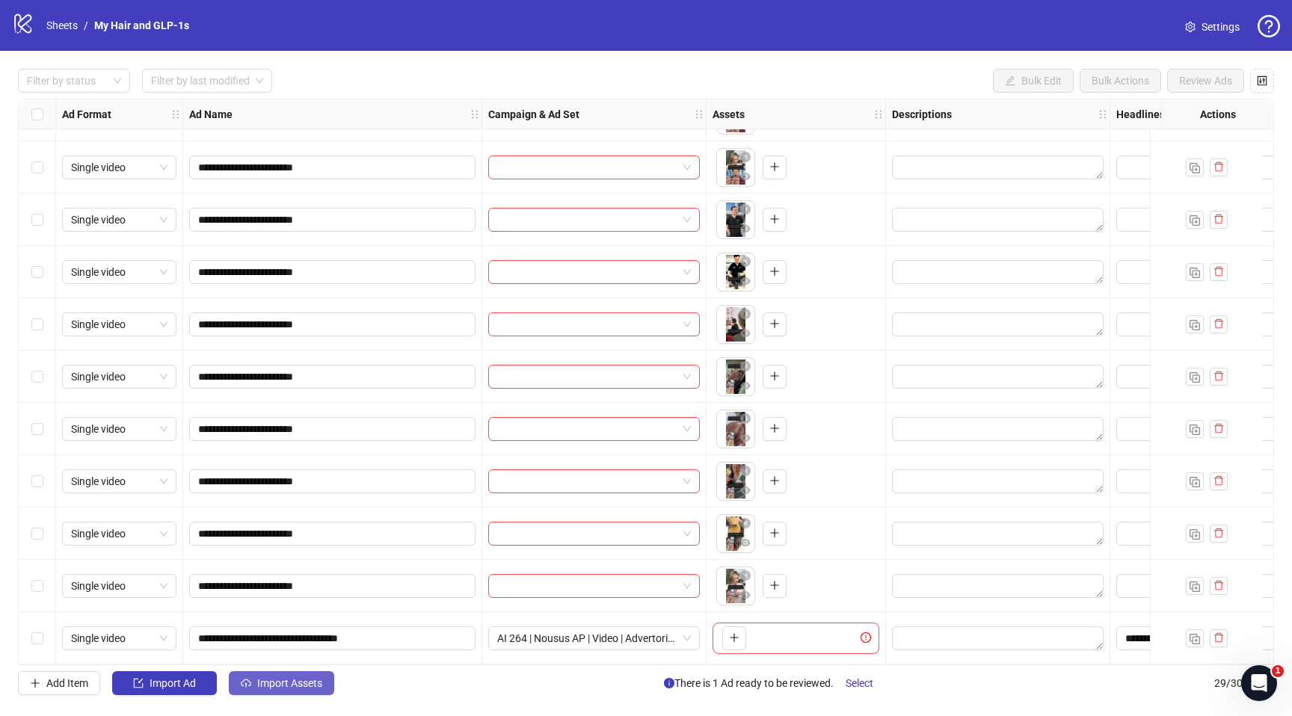
click at [292, 692] on button "Import Assets" at bounding box center [281, 684] width 105 height 24
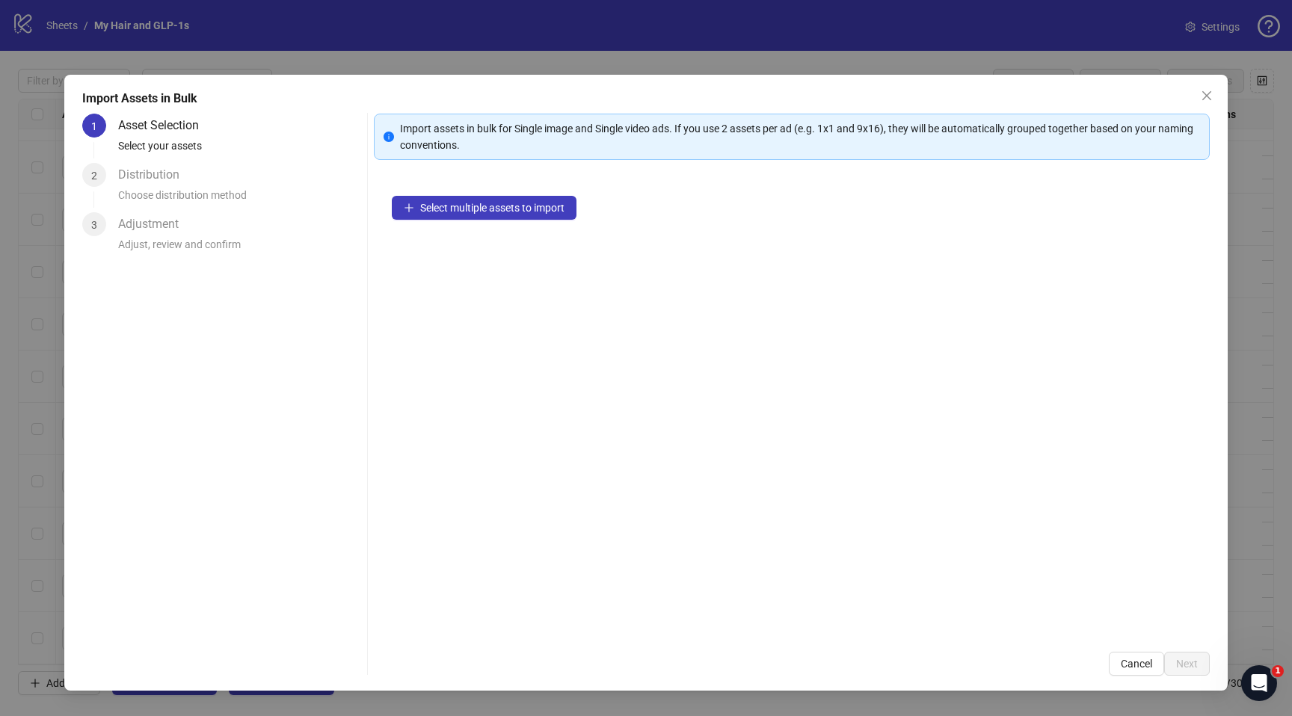
click at [436, 221] on div "Select multiple assets to import" at bounding box center [792, 406] width 836 height 456
click at [436, 220] on div "Select multiple assets to import" at bounding box center [792, 406] width 836 height 456
click at [435, 214] on button "Select multiple assets to import" at bounding box center [484, 208] width 185 height 24
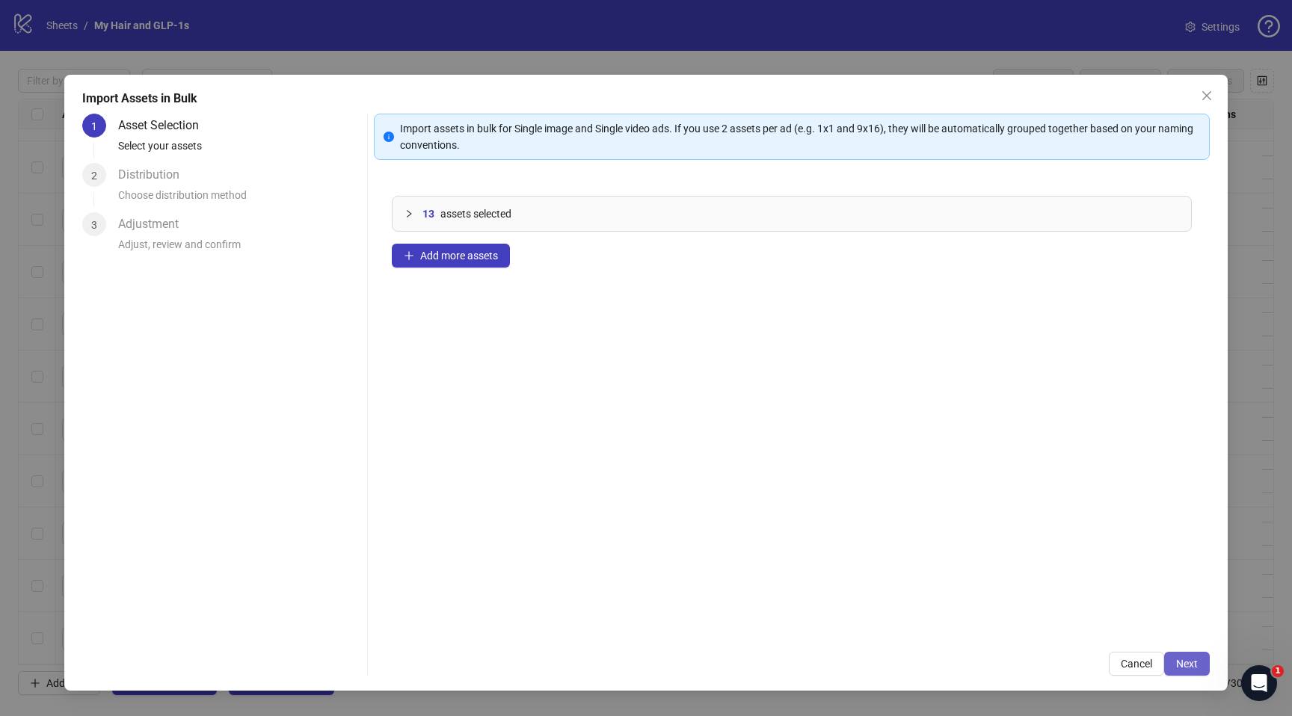
click at [1184, 665] on span "Next" at bounding box center [1187, 664] width 22 height 12
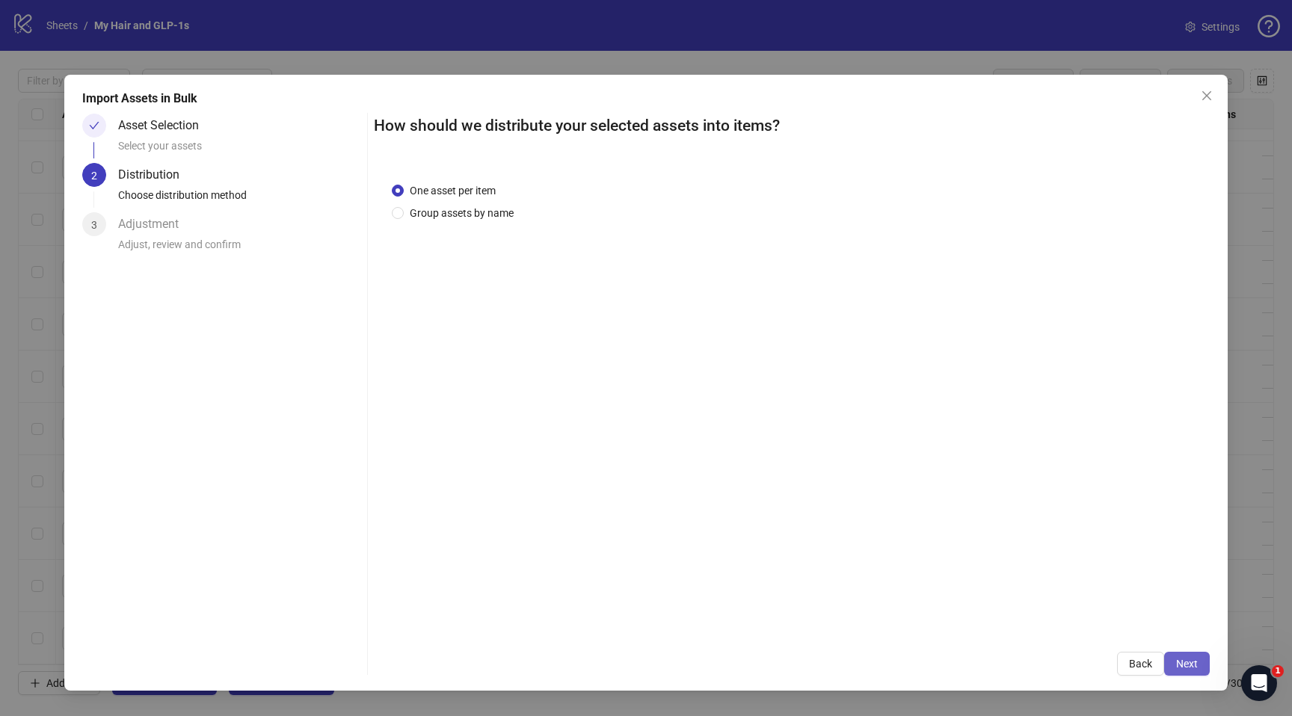
click at [1189, 666] on span "Next" at bounding box center [1187, 664] width 22 height 12
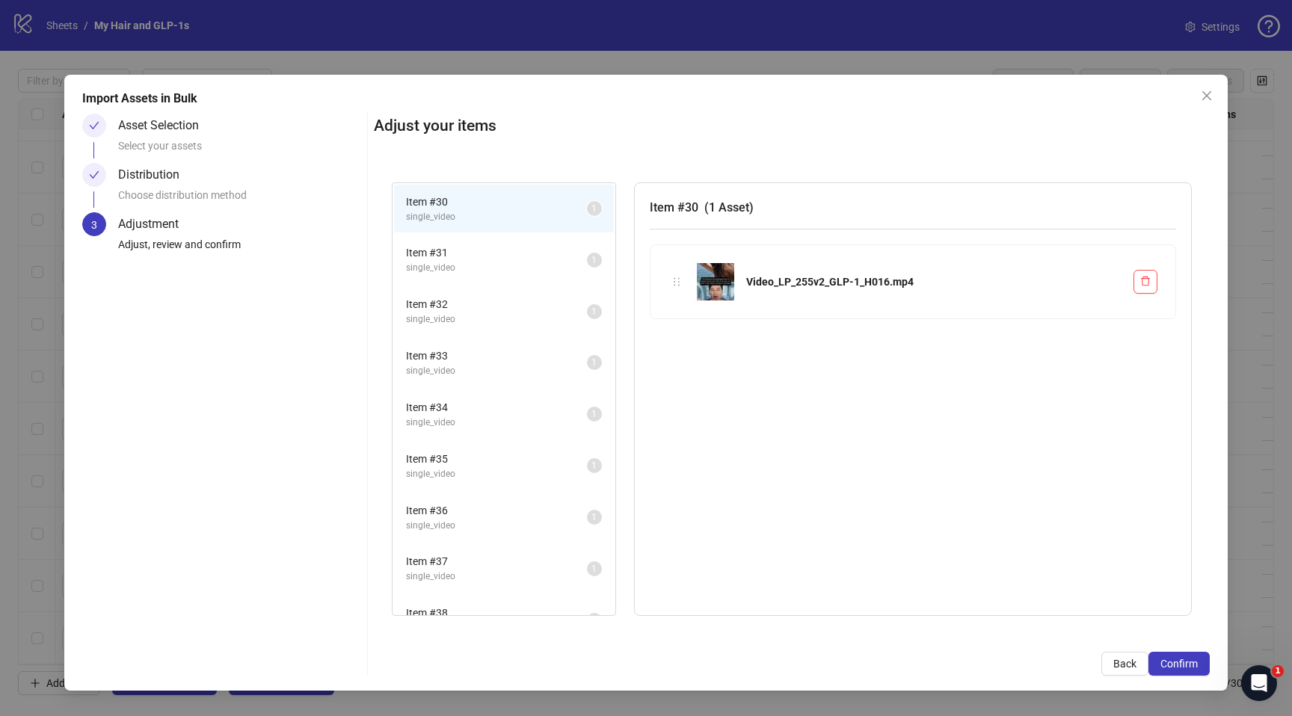
click at [1189, 666] on span "Confirm" at bounding box center [1179, 664] width 37 height 12
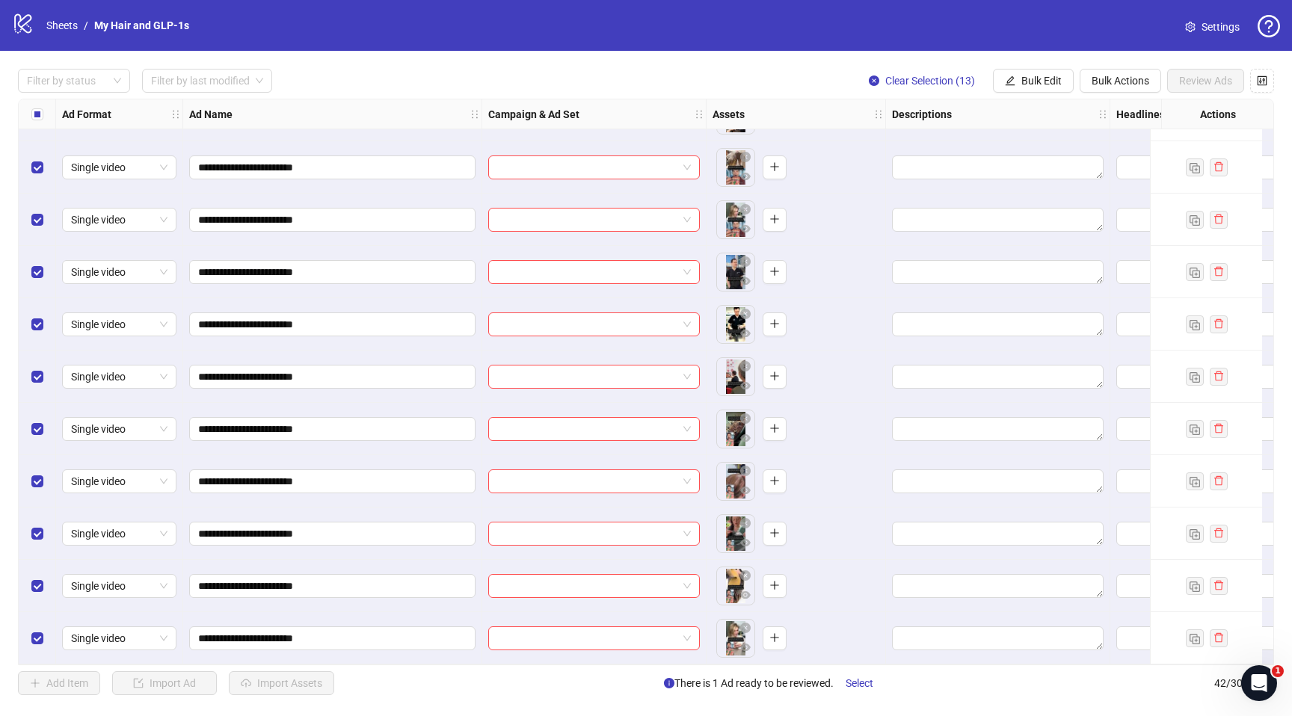
scroll to position [1669, 0]
click at [1032, 83] on span "Bulk Edit" at bounding box center [1042, 81] width 40 height 12
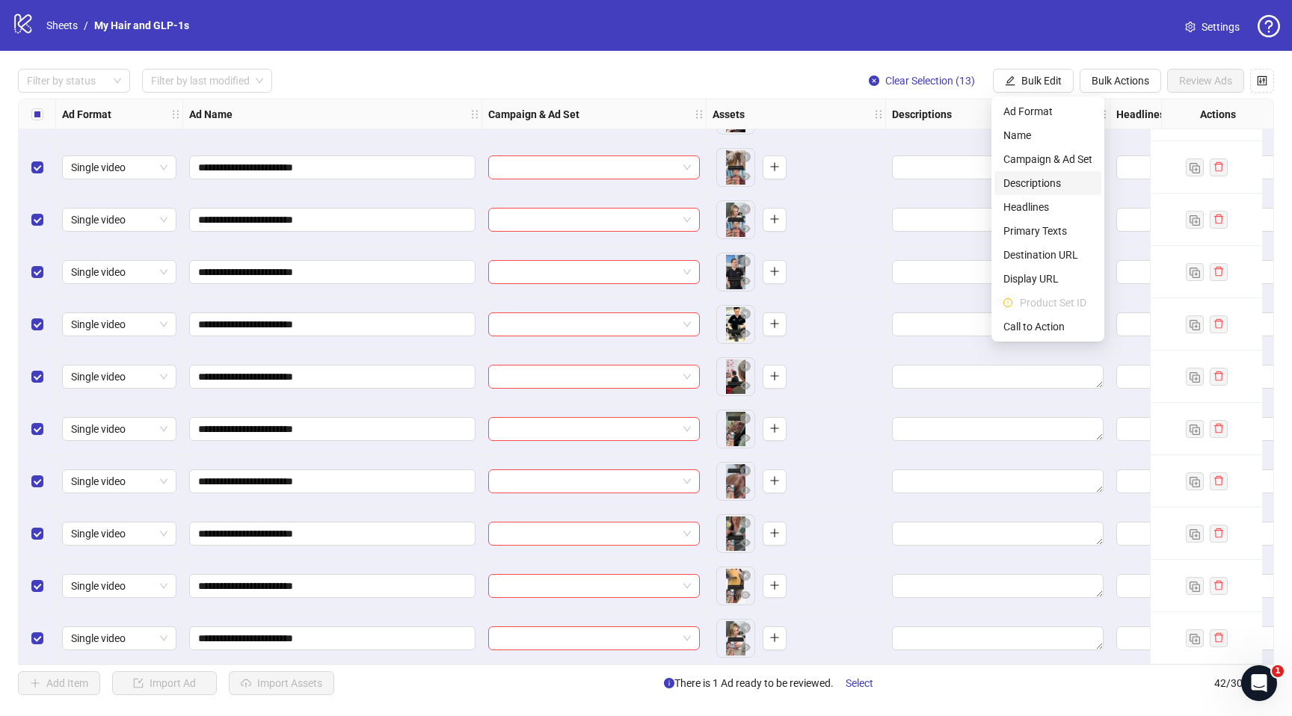
click at [1022, 185] on span "Descriptions" at bounding box center [1048, 183] width 89 height 16
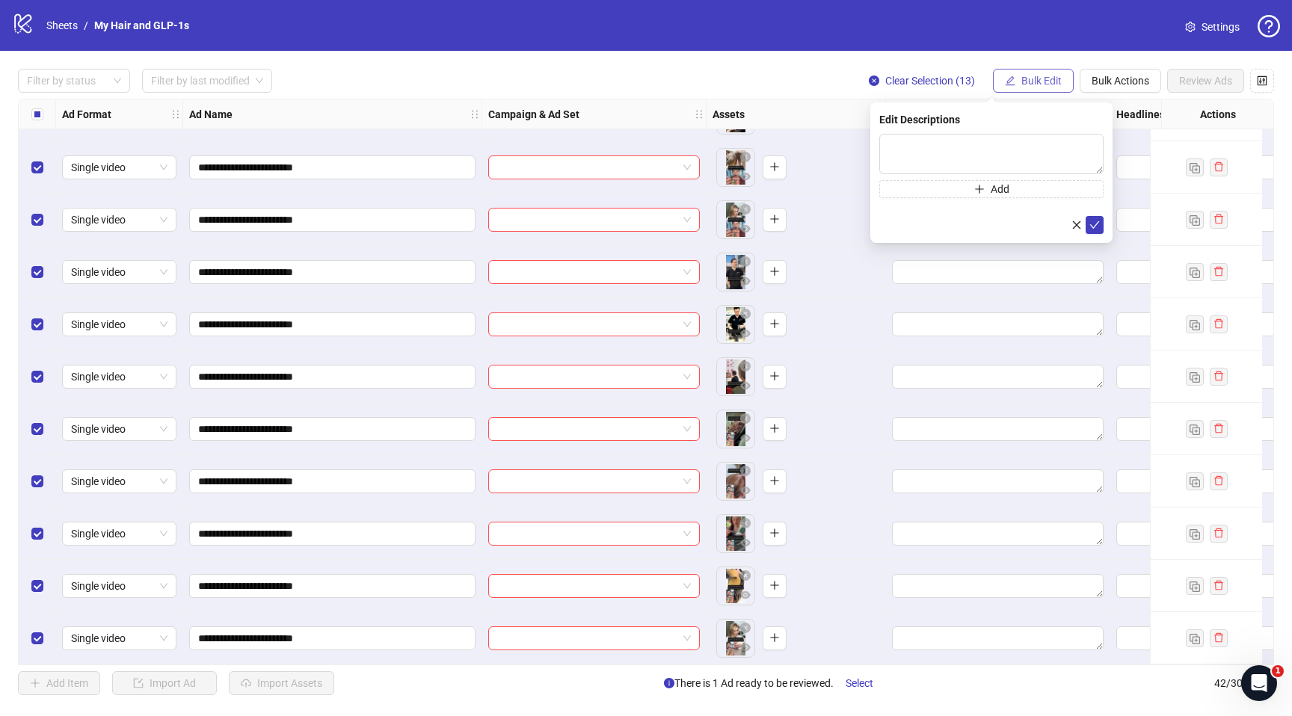
click at [1043, 76] on span "Bulk Edit" at bounding box center [1042, 81] width 40 height 12
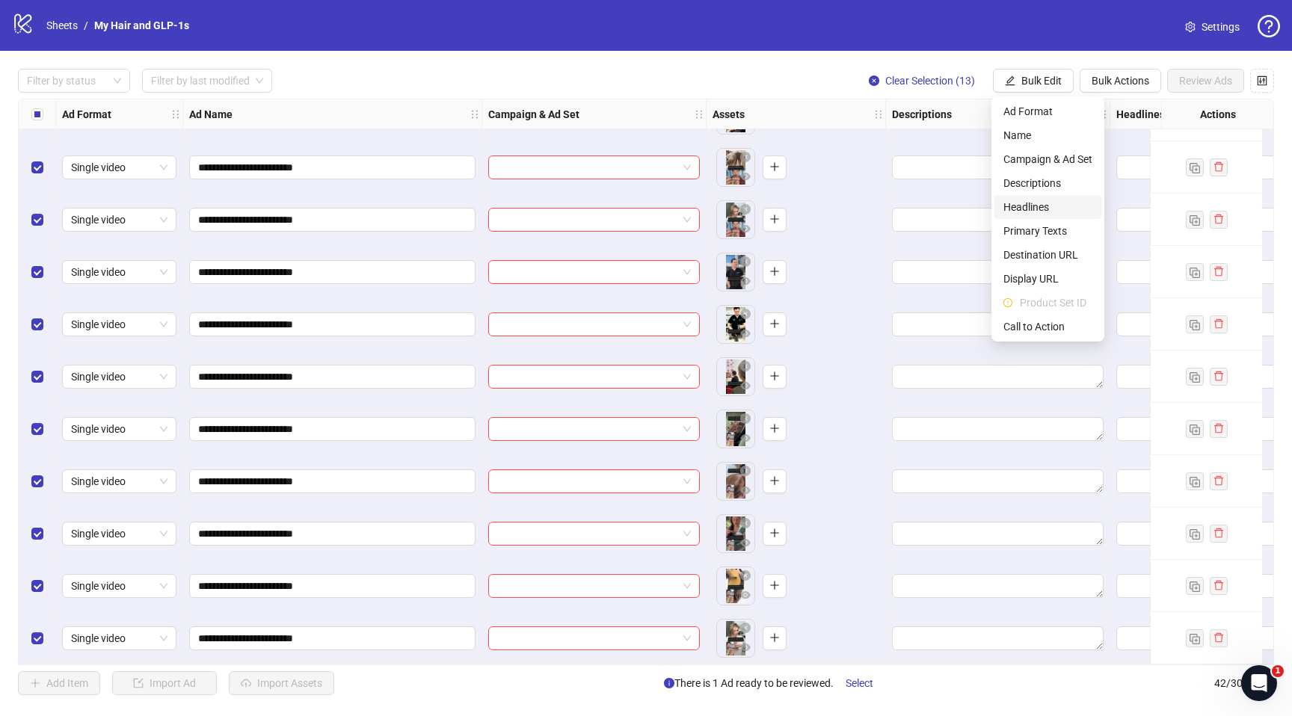
click at [1025, 211] on span "Headlines" at bounding box center [1048, 207] width 89 height 16
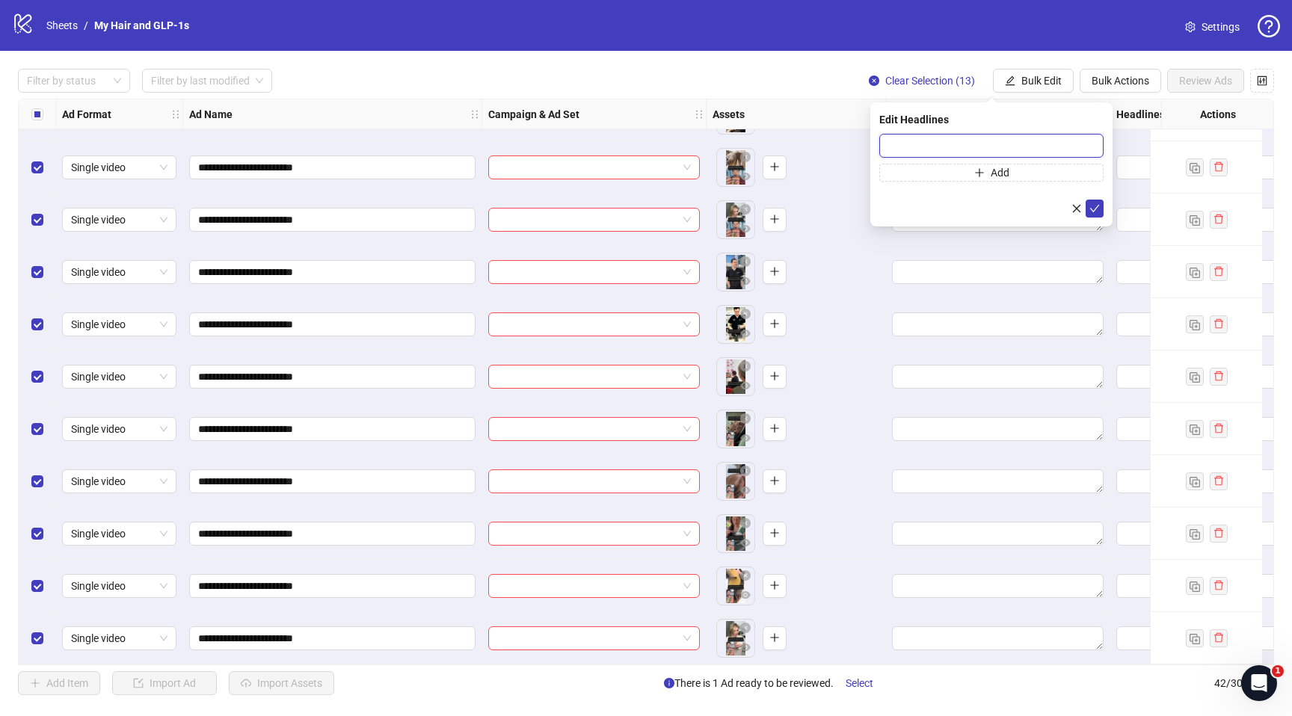
click at [944, 149] on input "text" at bounding box center [992, 146] width 224 height 24
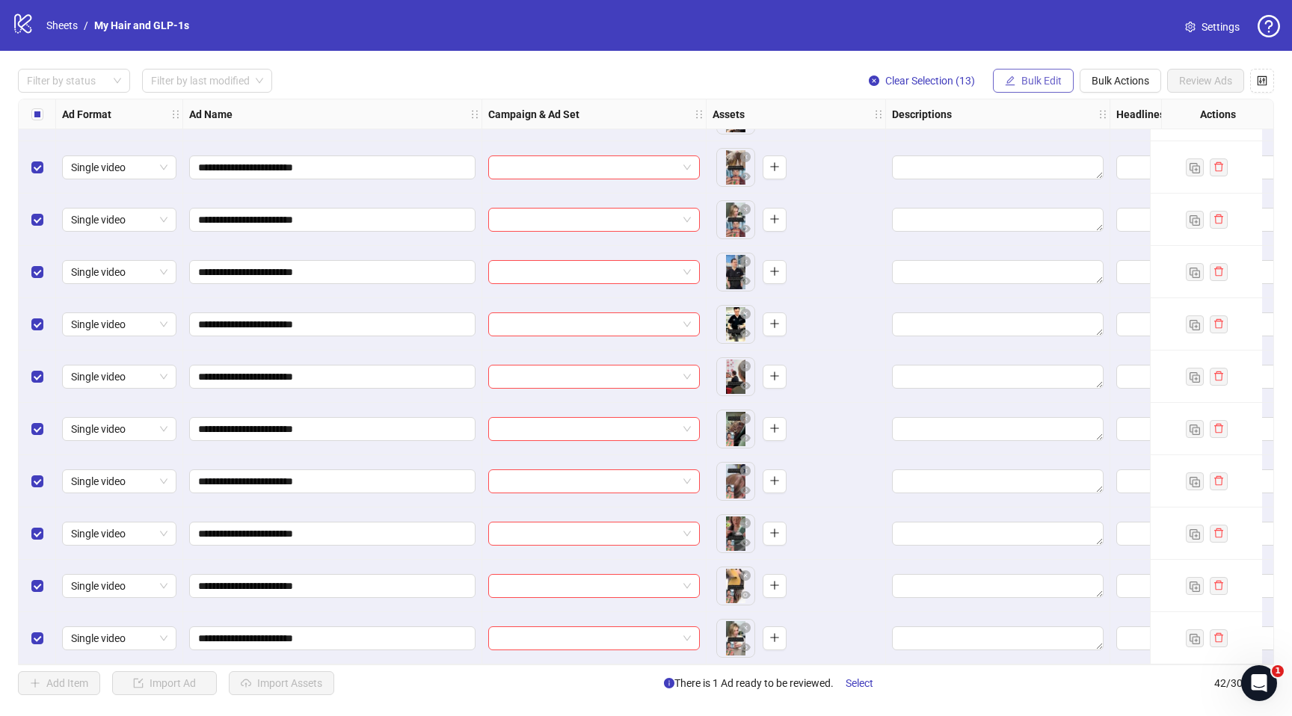
click at [1025, 84] on span "Bulk Edit" at bounding box center [1042, 81] width 40 height 12
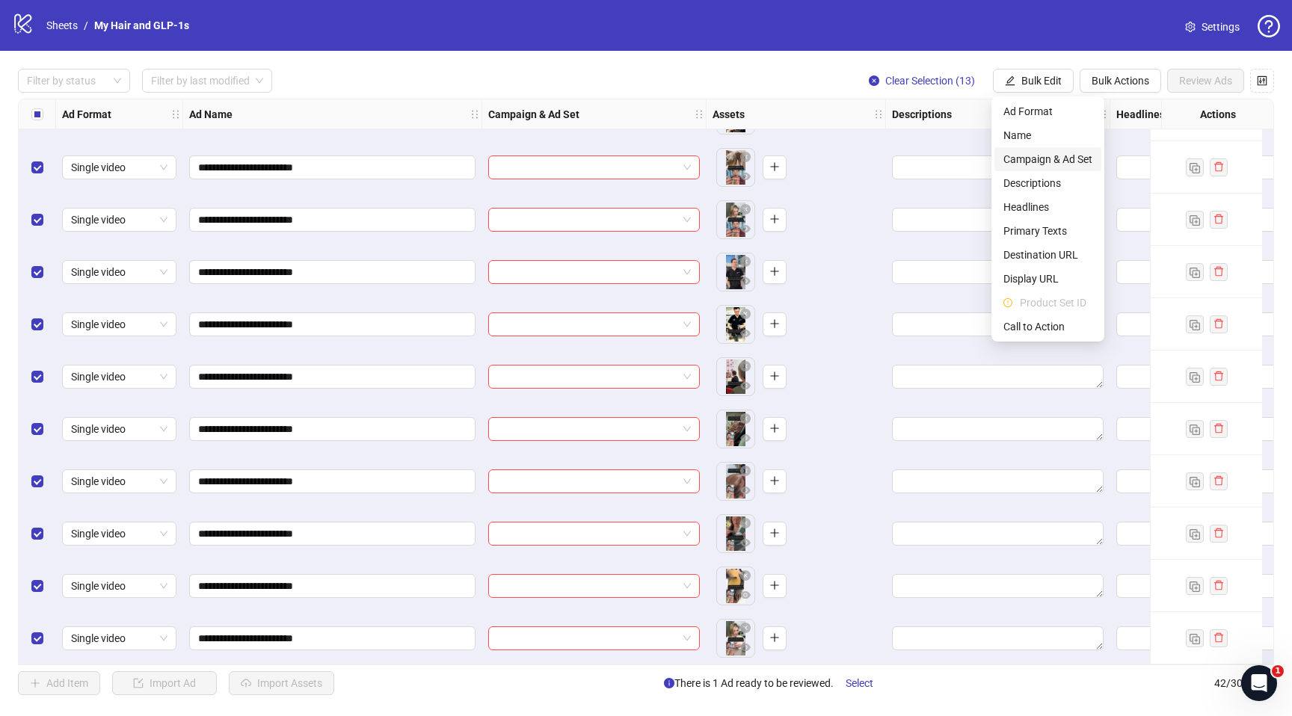
click at [1016, 163] on span "Campaign & Ad Set" at bounding box center [1048, 159] width 89 height 16
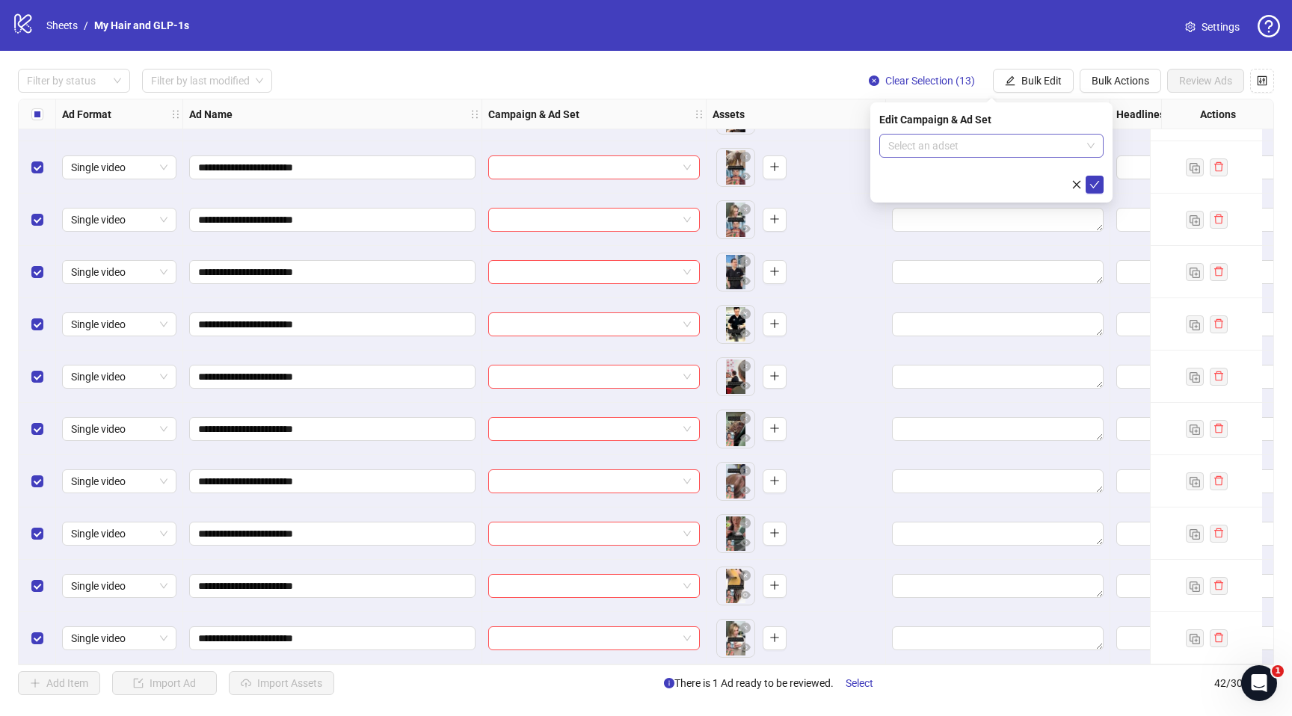
click at [977, 143] on input "search" at bounding box center [985, 146] width 193 height 22
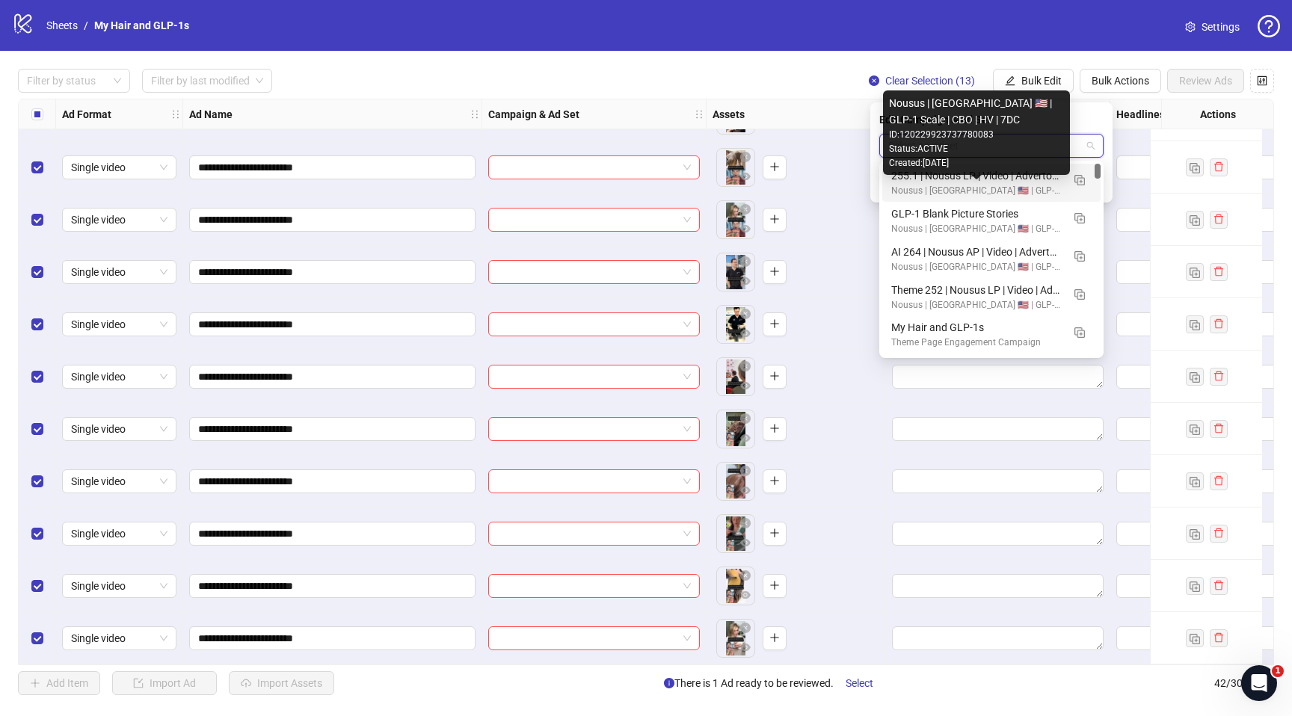
click at [1020, 184] on div "Nousus | [GEOGRAPHIC_DATA] 🇺🇸 | GLP-1 Scale | CBO | HV | 7DC" at bounding box center [977, 191] width 171 height 14
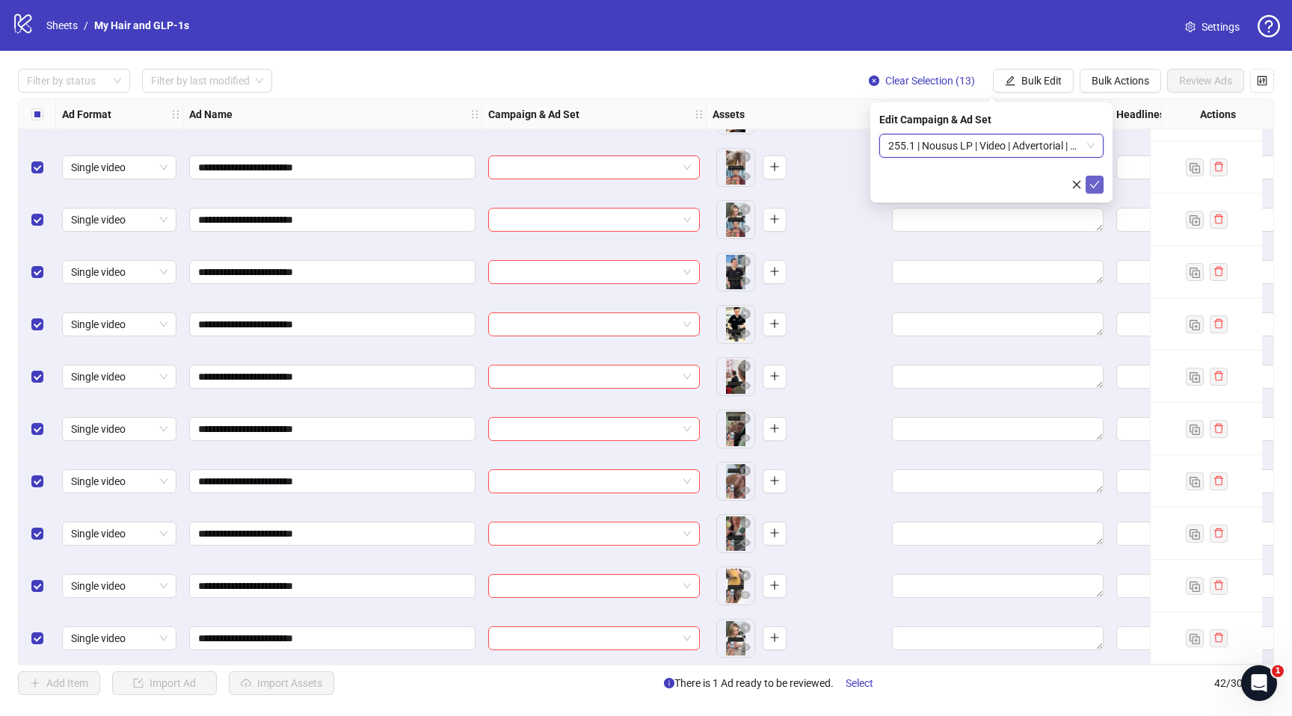
click at [1096, 189] on span "submit" at bounding box center [1095, 185] width 10 height 12
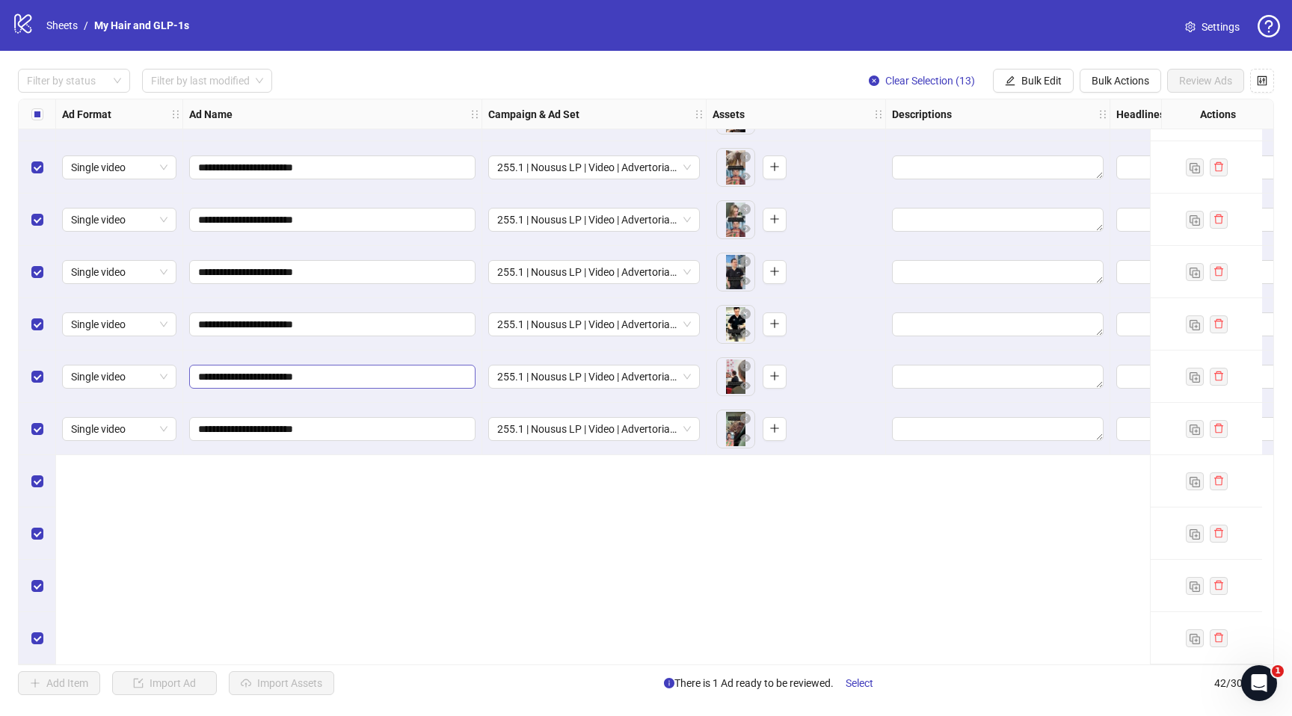
scroll to position [1190, 0]
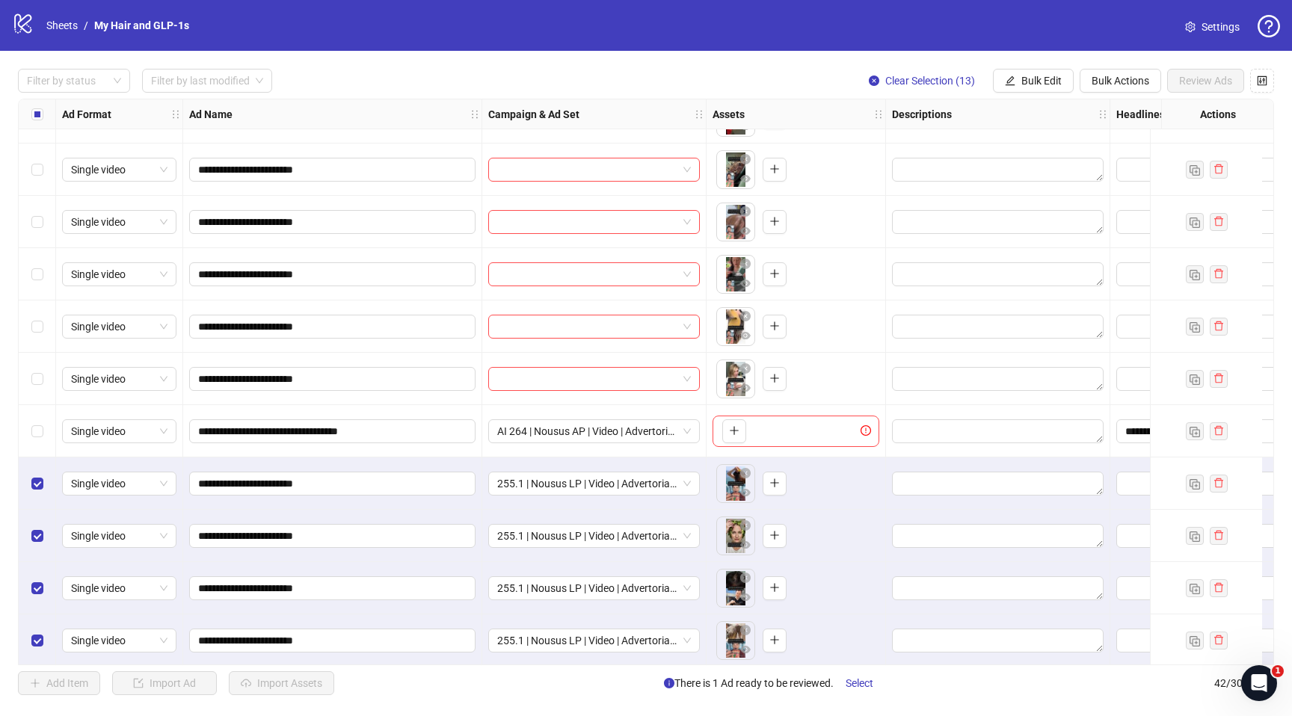
click at [37, 107] on label "Select all rows" at bounding box center [37, 114] width 12 height 16
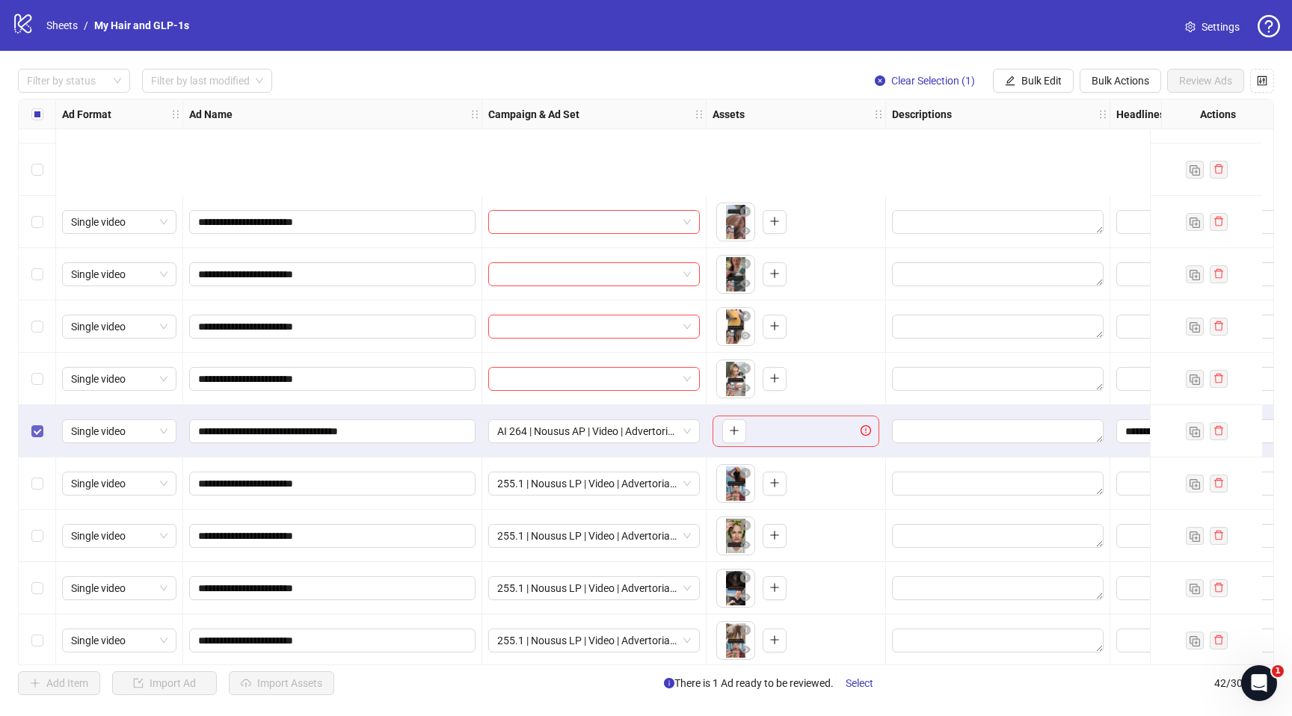
scroll to position [1669, 0]
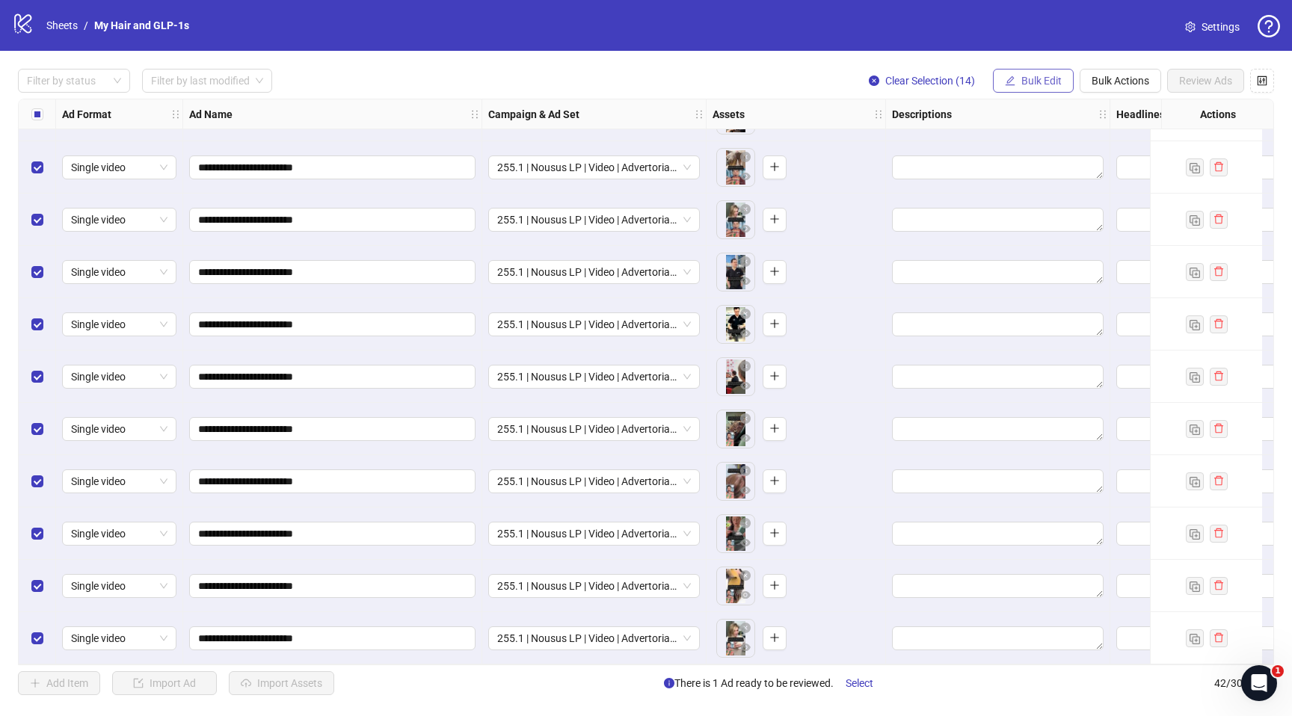
click at [1043, 85] on span "Bulk Edit" at bounding box center [1042, 81] width 40 height 12
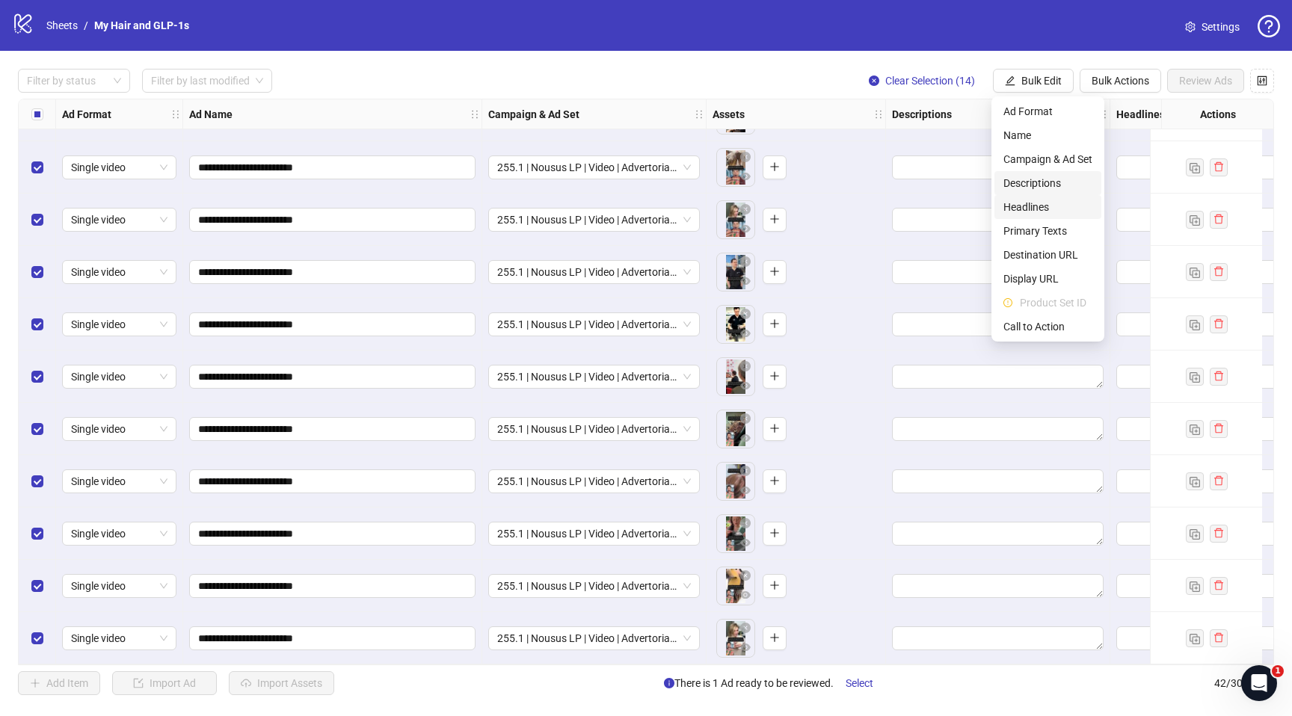
click at [1028, 206] on span "Headlines" at bounding box center [1048, 207] width 89 height 16
type input "**********"
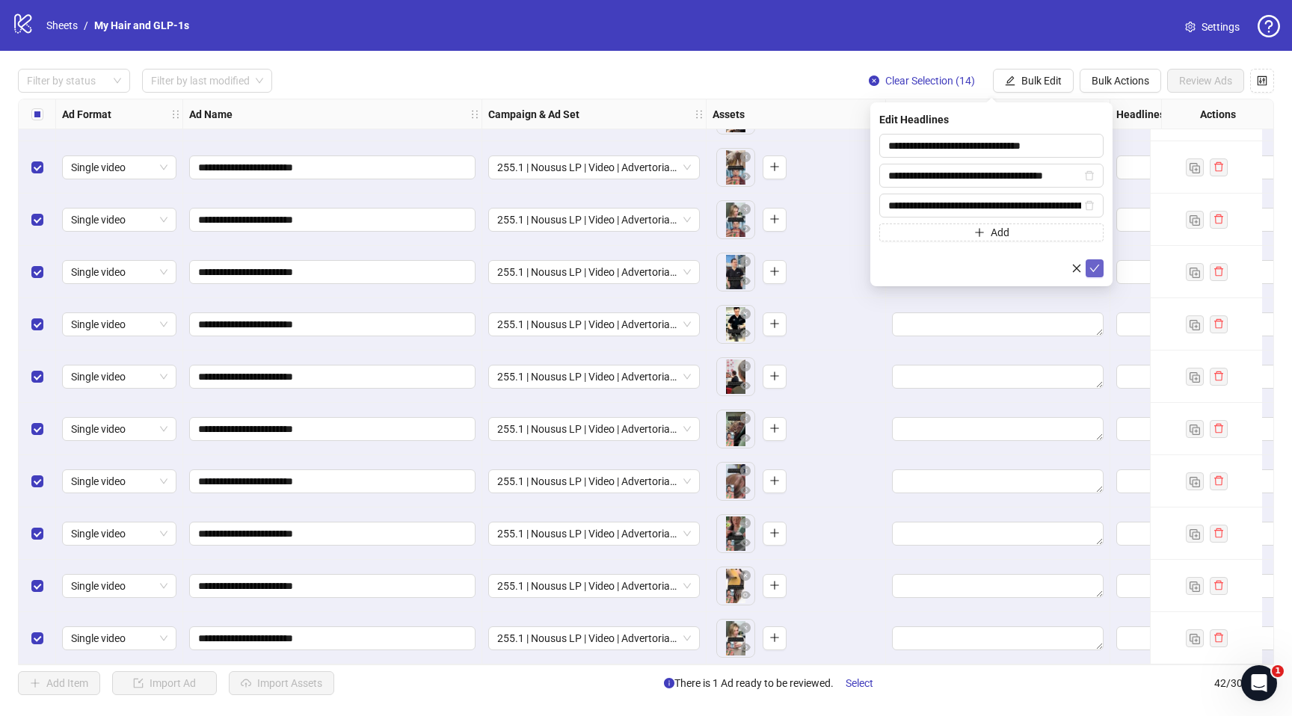
click at [1096, 263] on icon "check" at bounding box center [1095, 268] width 10 height 10
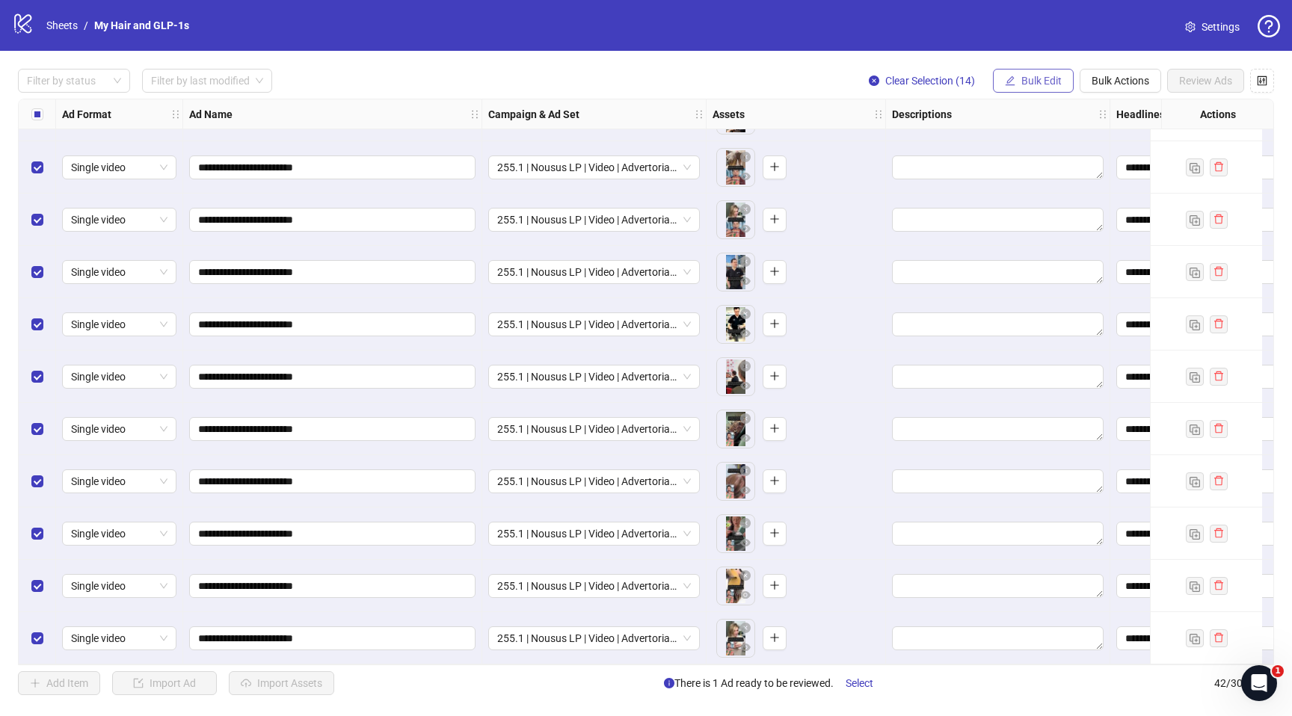
click at [1036, 74] on button "Bulk Edit" at bounding box center [1033, 81] width 81 height 24
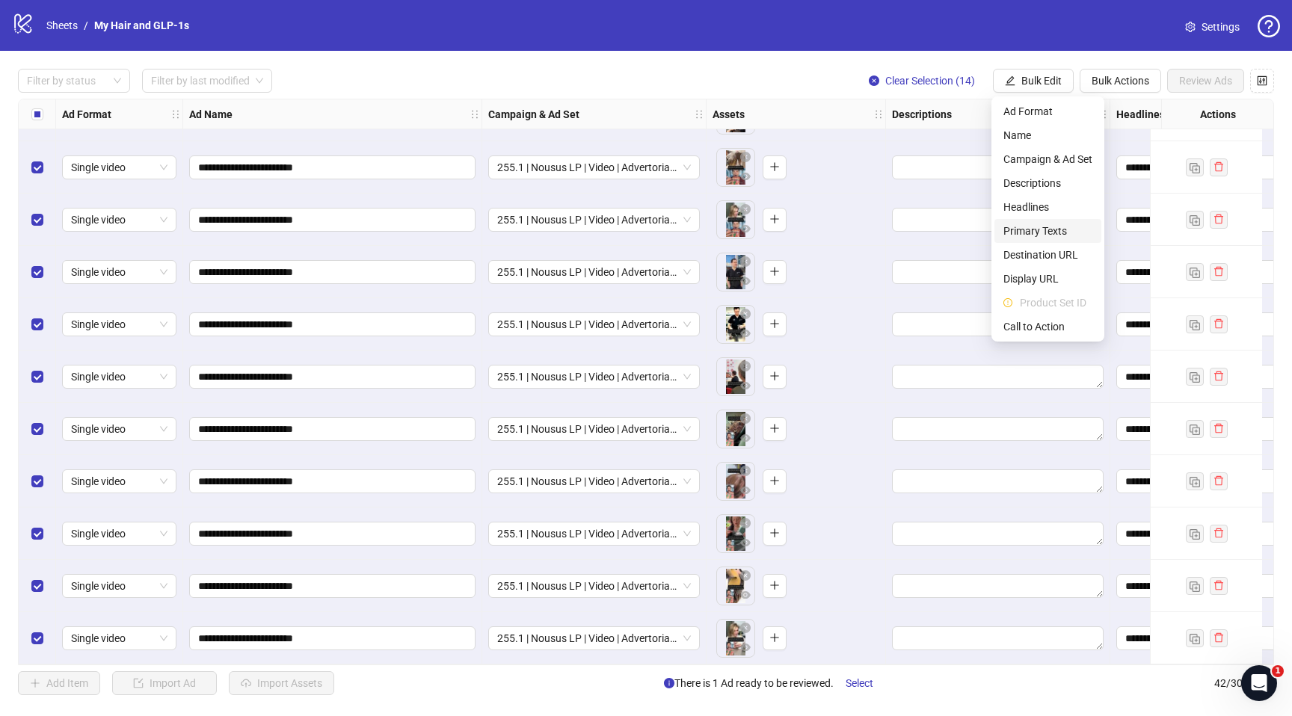
click at [1047, 226] on span "Primary Texts" at bounding box center [1048, 231] width 89 height 16
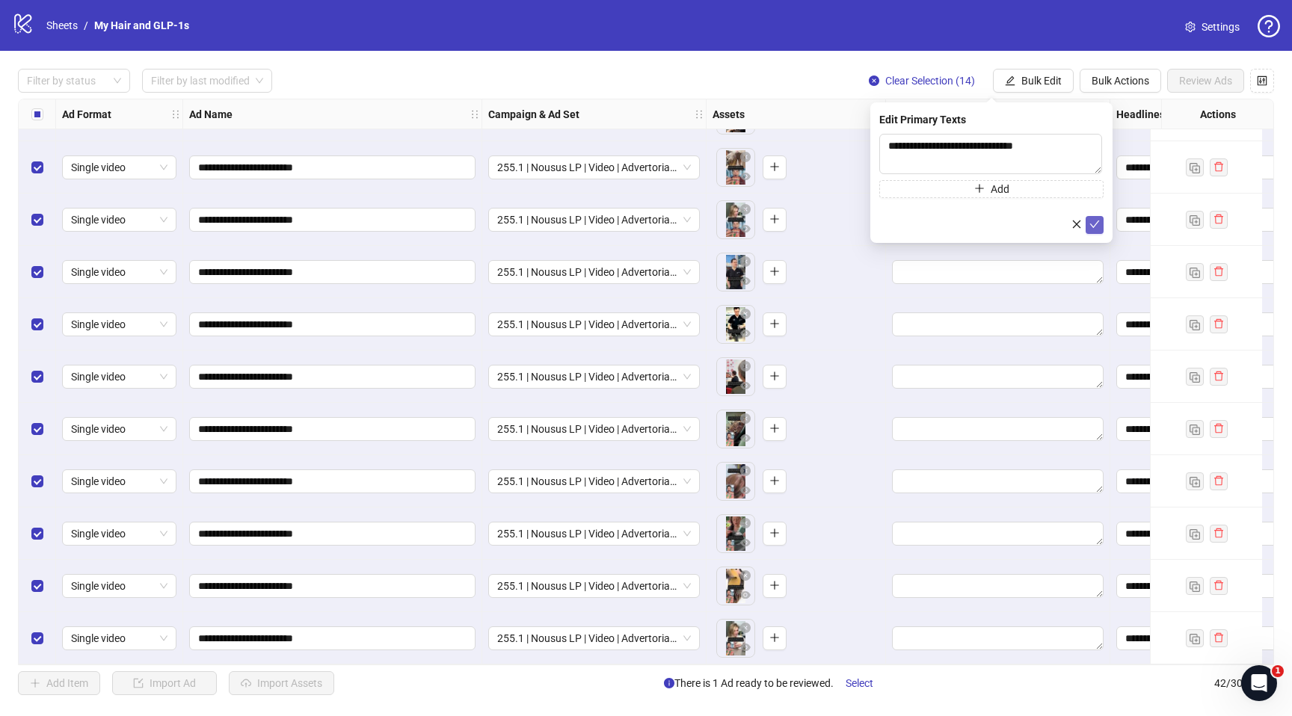
click at [1099, 227] on icon "check" at bounding box center [1095, 224] width 10 height 10
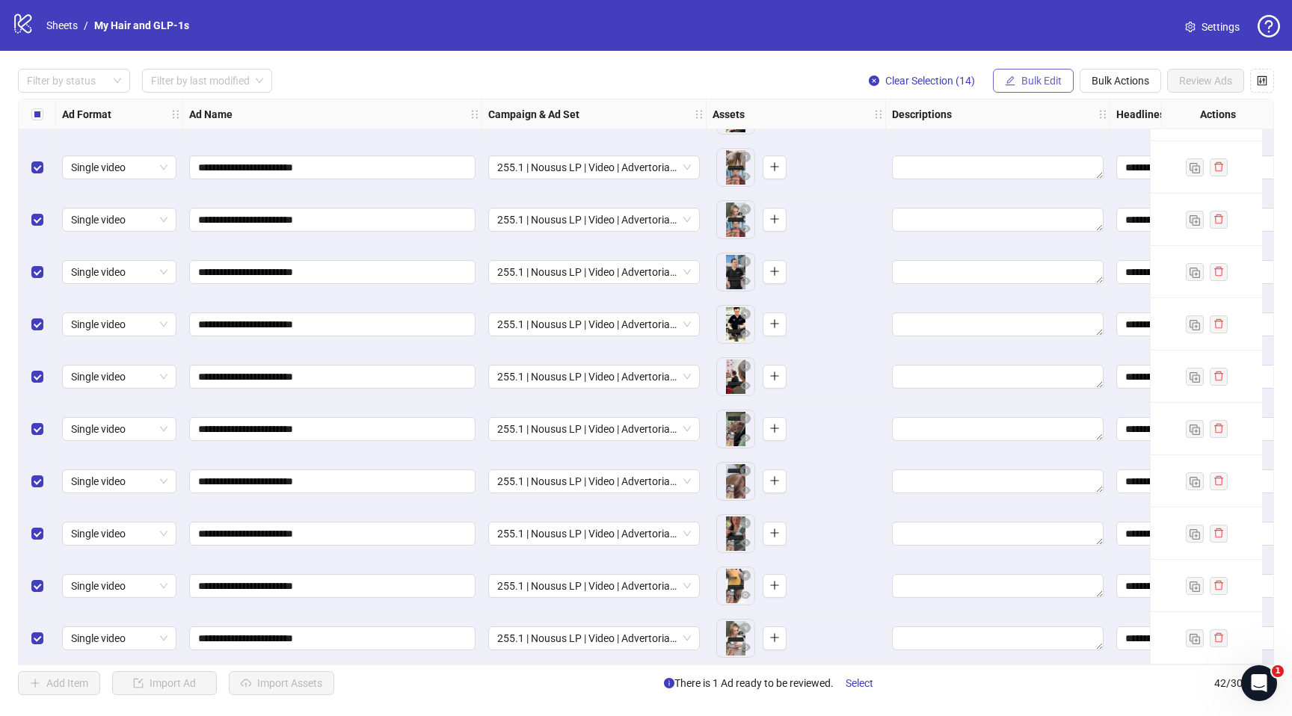
click at [1037, 90] on button "Bulk Edit" at bounding box center [1033, 81] width 81 height 24
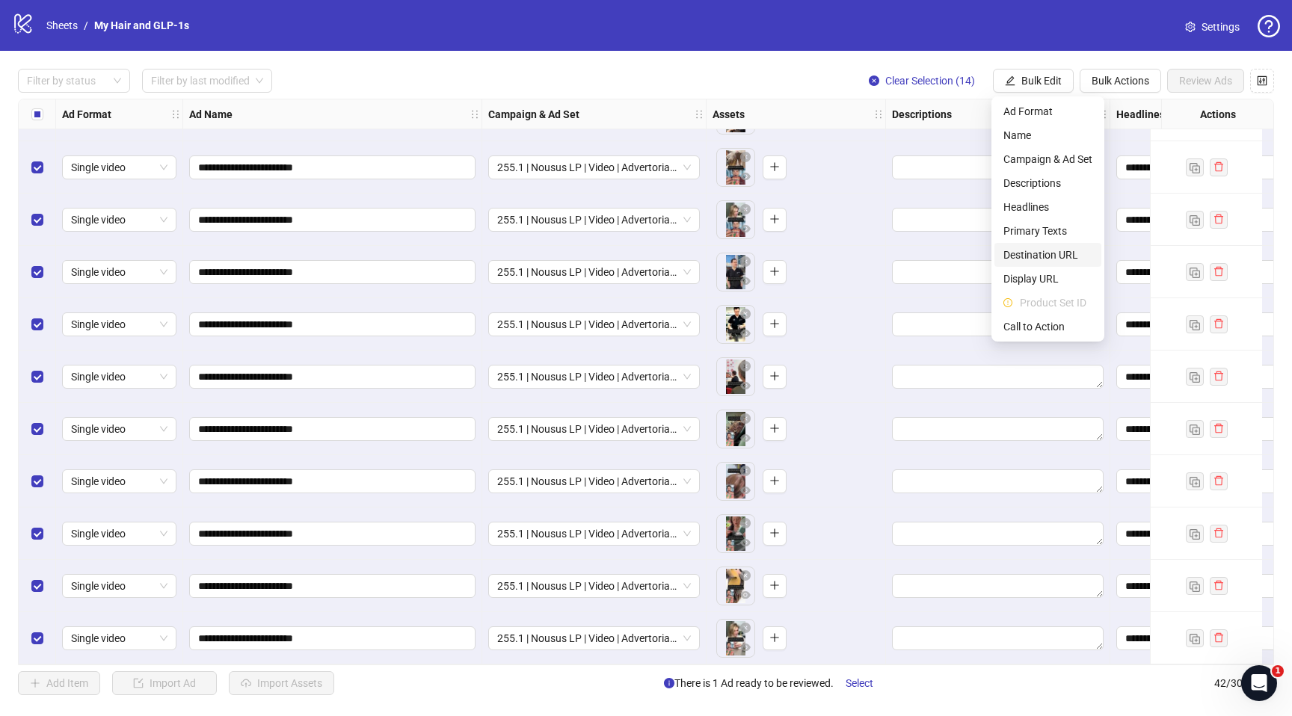
click at [1039, 257] on span "Destination URL" at bounding box center [1048, 255] width 89 height 16
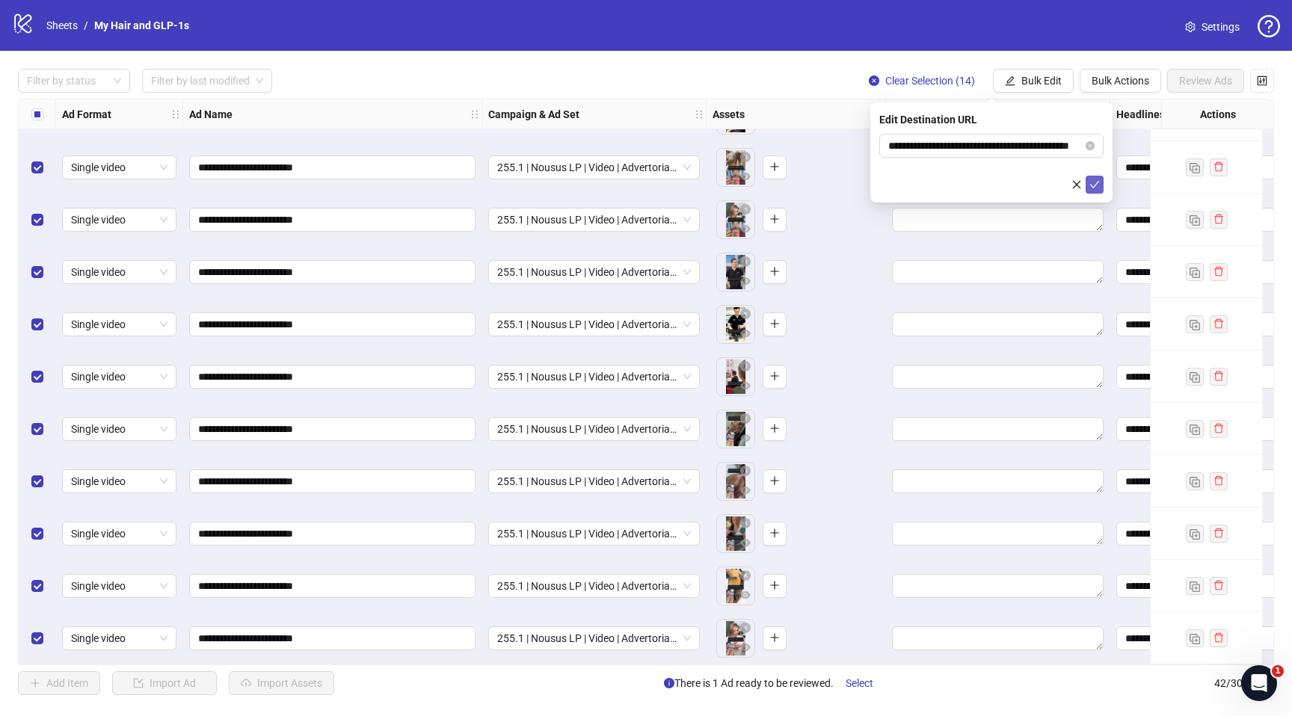
click at [1093, 189] on span "submit" at bounding box center [1095, 185] width 10 height 12
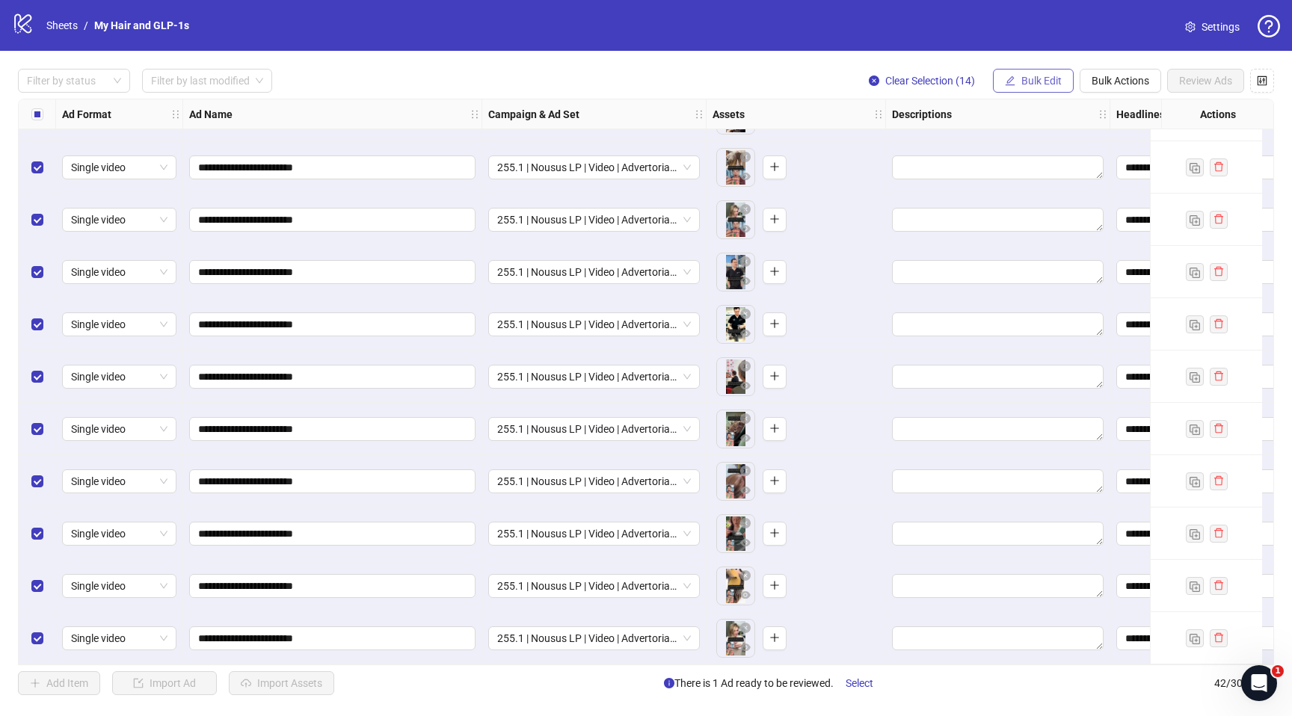
click at [1044, 75] on span "Bulk Edit" at bounding box center [1042, 81] width 40 height 12
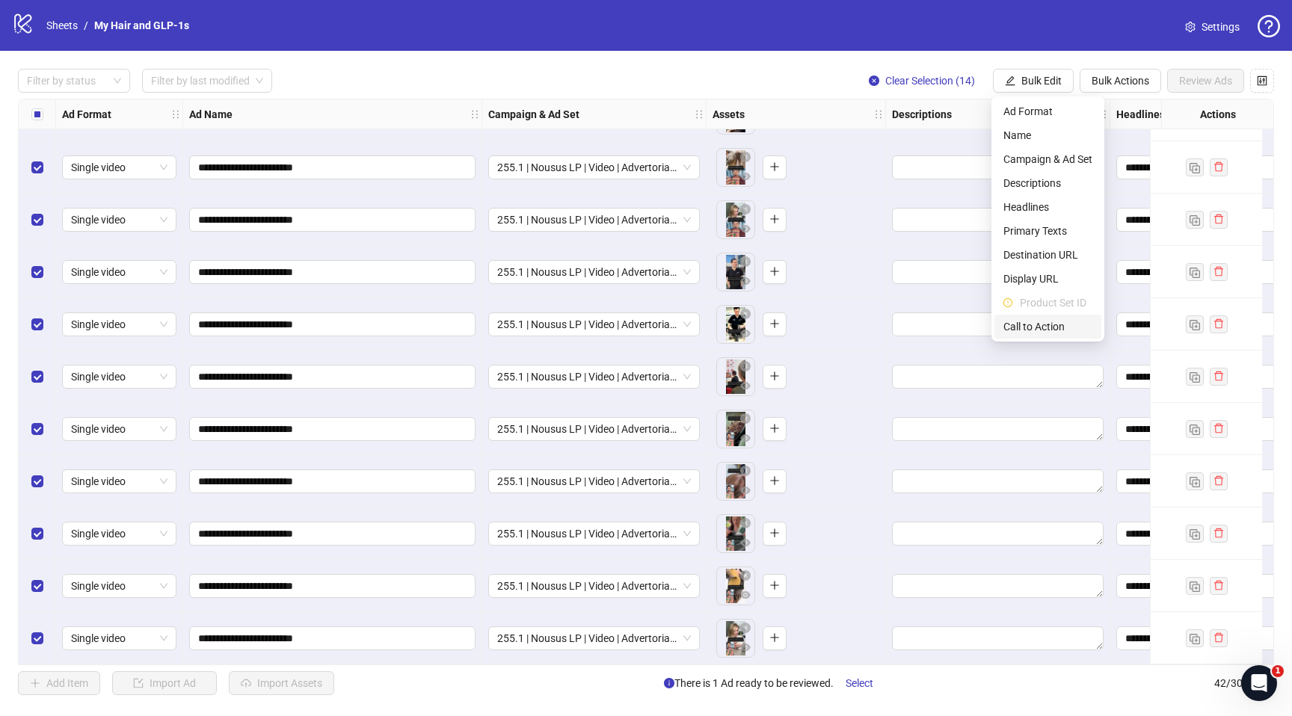
click at [1025, 321] on span "Call to Action" at bounding box center [1048, 327] width 89 height 16
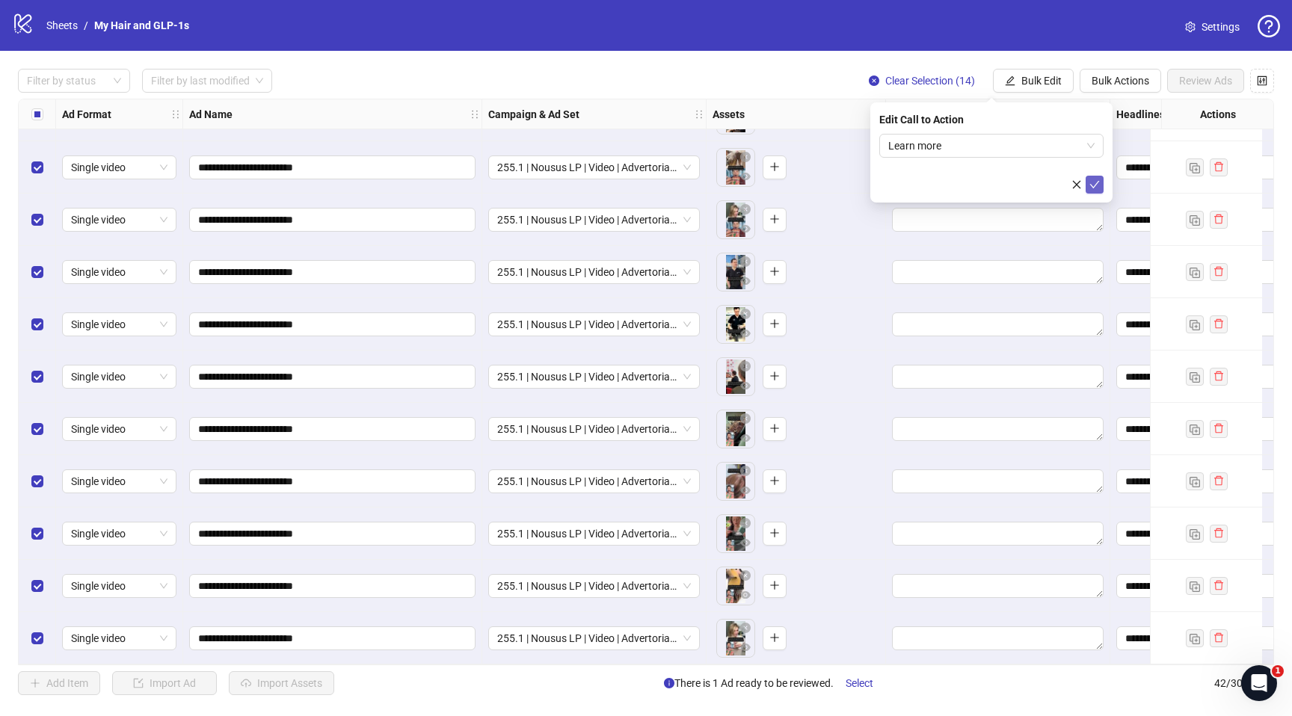
click at [1098, 191] on button "submit" at bounding box center [1095, 185] width 18 height 18
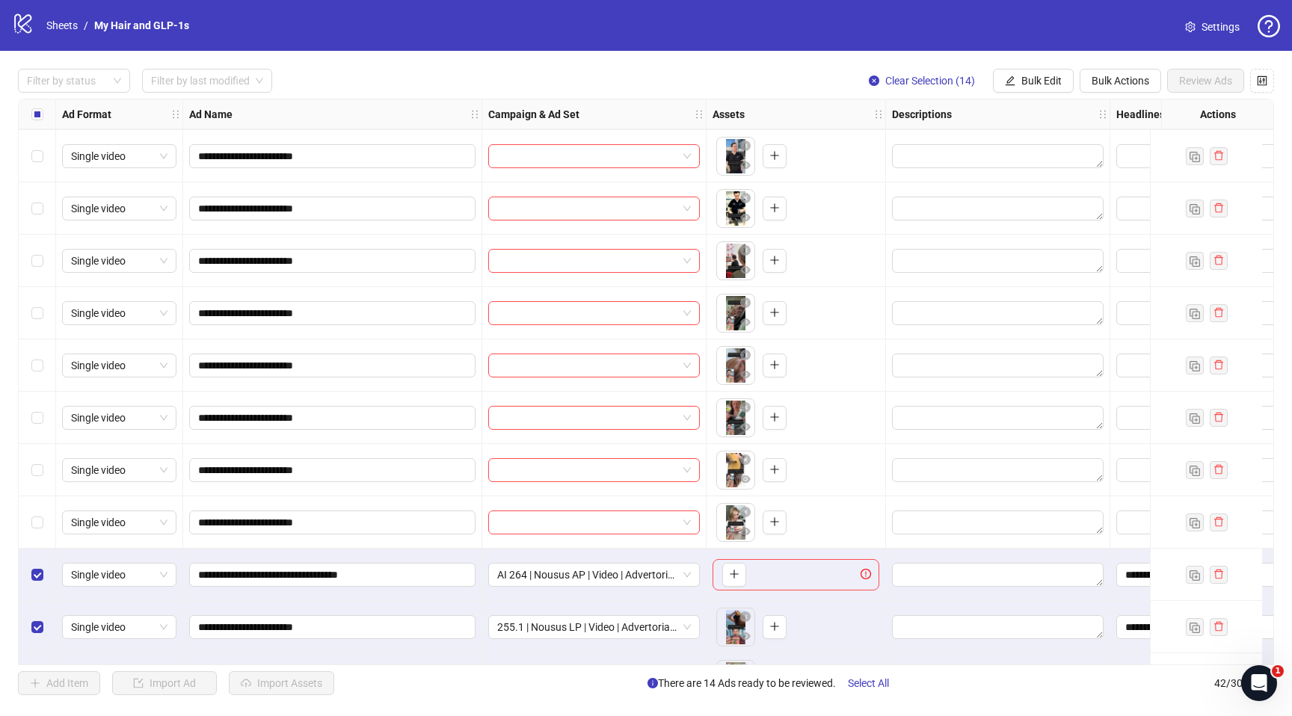
scroll to position [1064, 0]
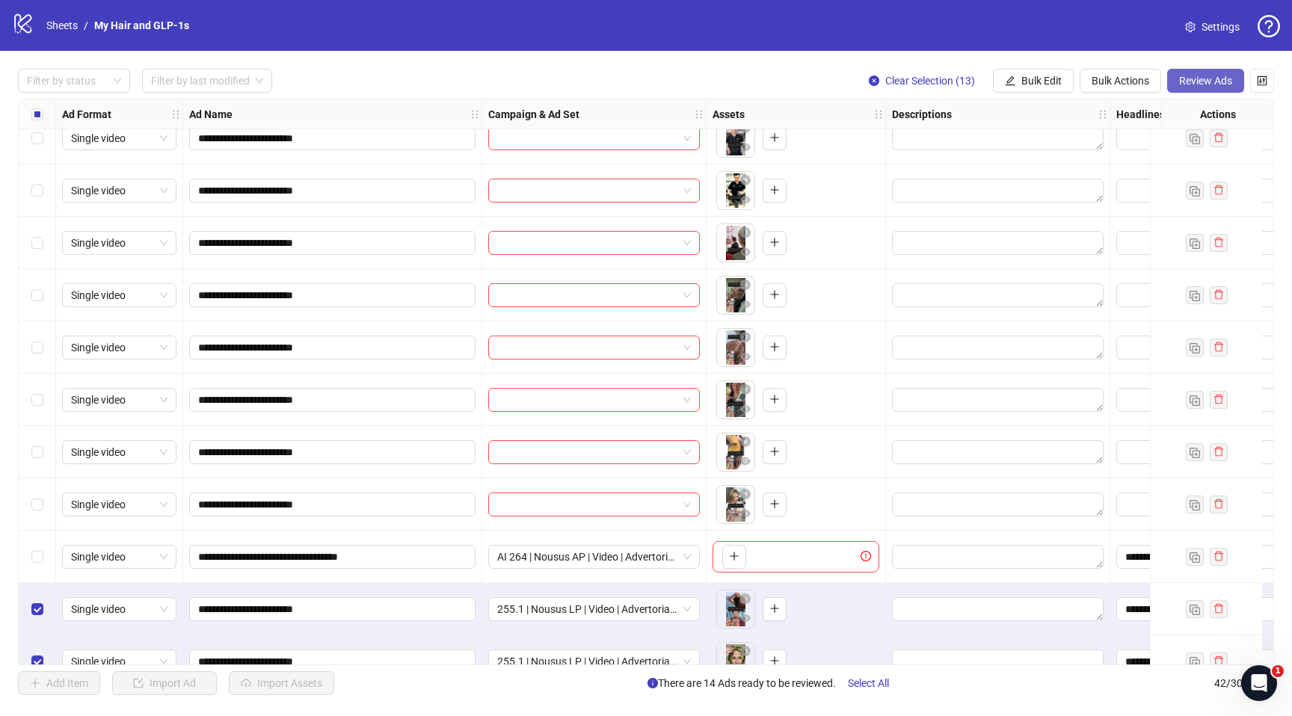
click at [1221, 85] on span "Review Ads" at bounding box center [1205, 81] width 53 height 12
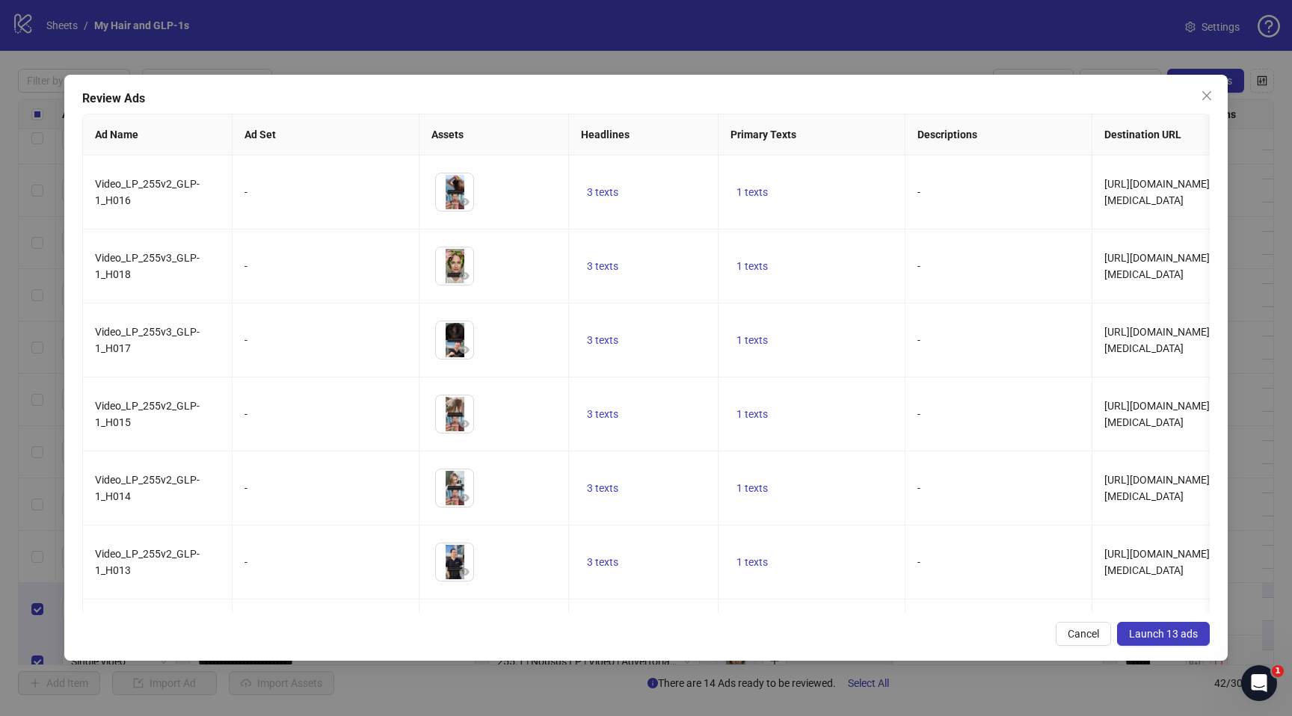
click at [1160, 627] on button "Launch 13 ads" at bounding box center [1163, 634] width 93 height 24
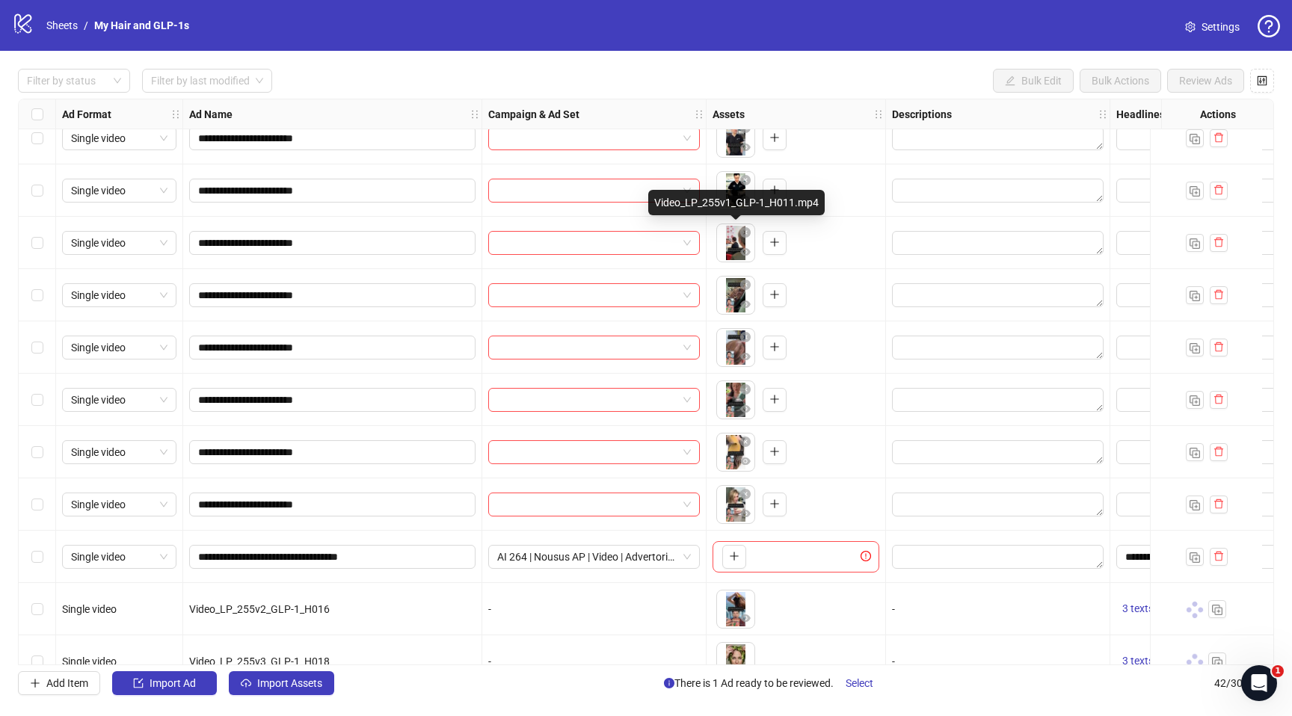
scroll to position [1669, 0]
